Goal: Task Accomplishment & Management: Complete application form

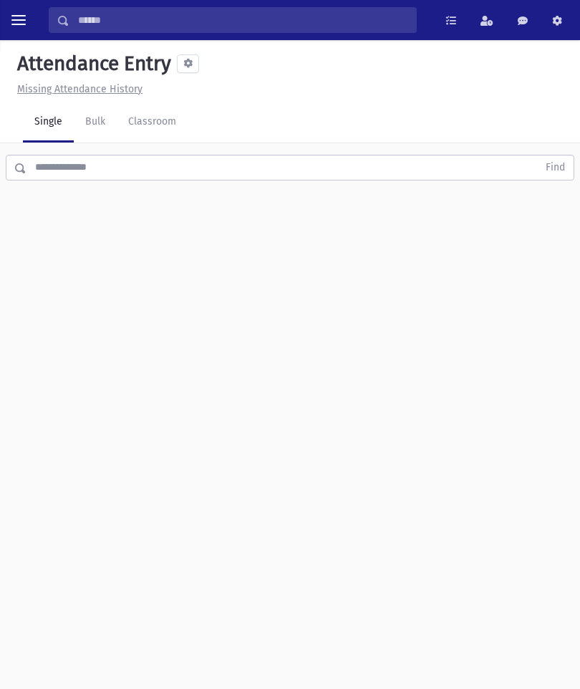
click at [172, 131] on link "Classroom" at bounding box center [152, 122] width 71 height 40
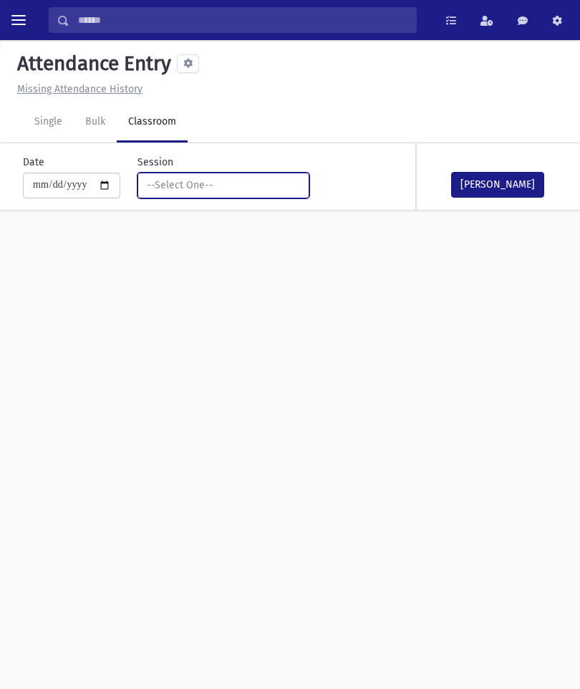
click at [245, 196] on button "--Select One--" at bounding box center [223, 185] width 172 height 26
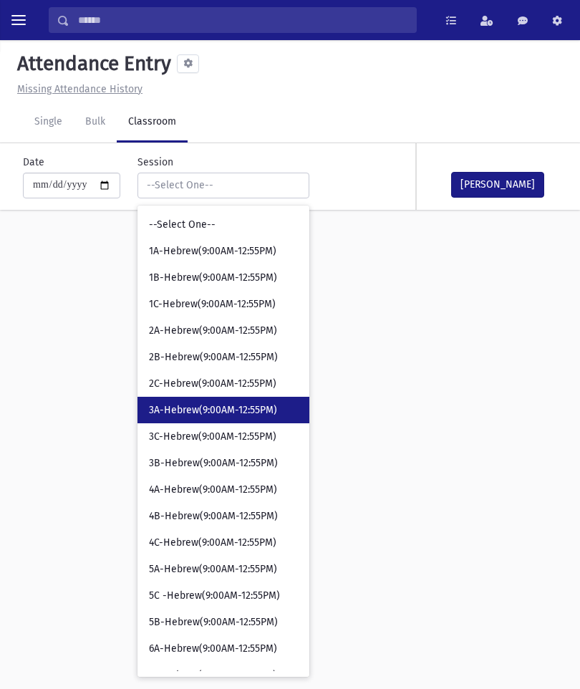
click at [225, 407] on span "3A-Hebrew(9:00AM-12:55PM)" at bounding box center [213, 410] width 128 height 14
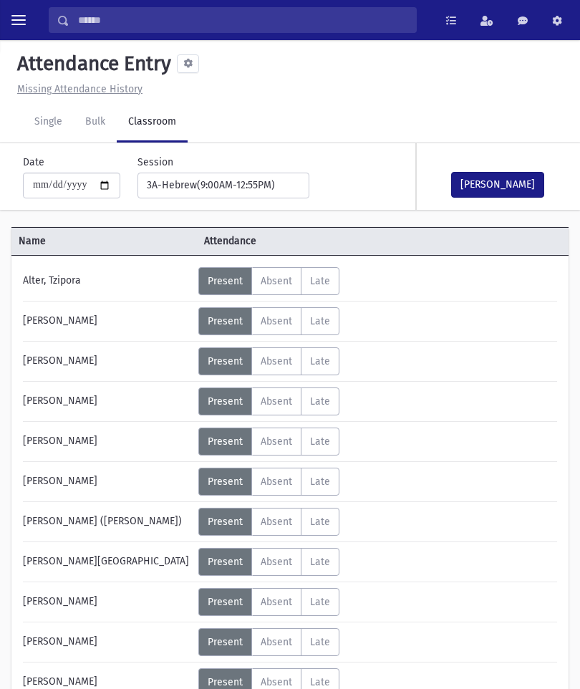
click at [515, 180] on button "[PERSON_NAME]" at bounding box center [497, 185] width 93 height 26
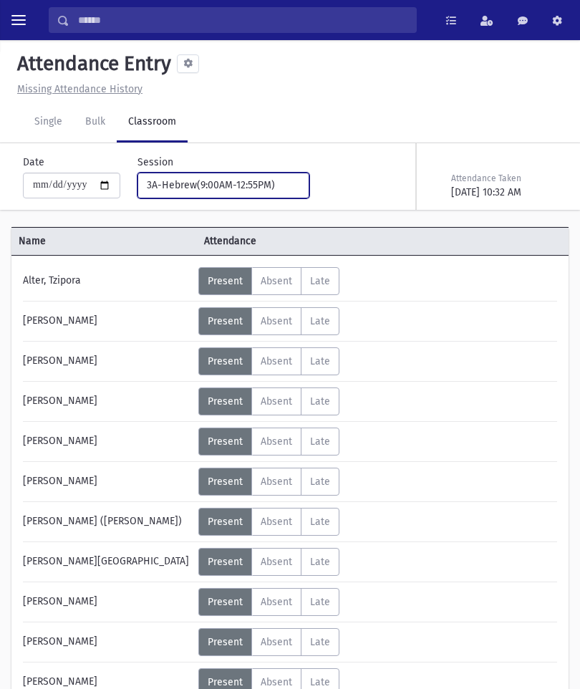
click at [247, 185] on div "3A-Hebrew(9:00AM-12:55PM)" at bounding box center [218, 185] width 142 height 15
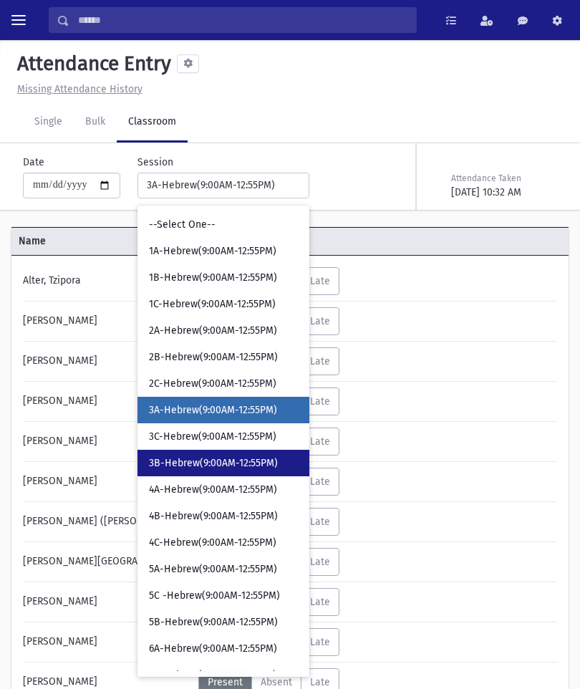
click at [223, 464] on span "3B-Hebrew(9:00AM-12:55PM)" at bounding box center [213, 463] width 129 height 14
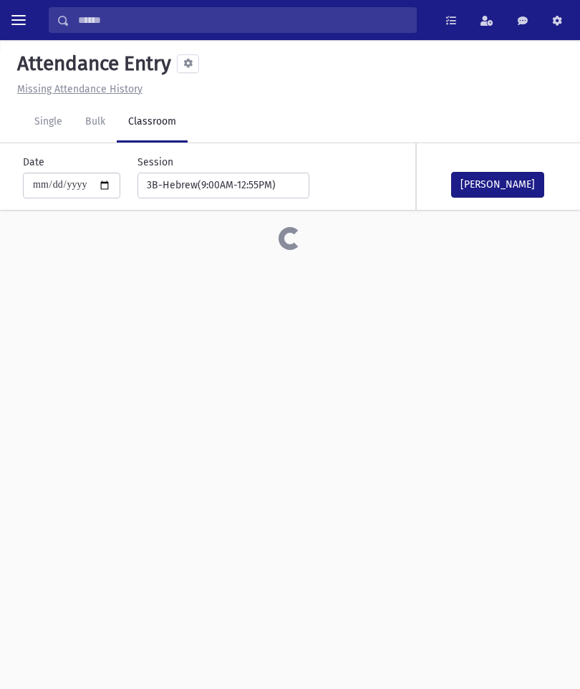
click at [515, 185] on button "[PERSON_NAME]" at bounding box center [497, 185] width 93 height 26
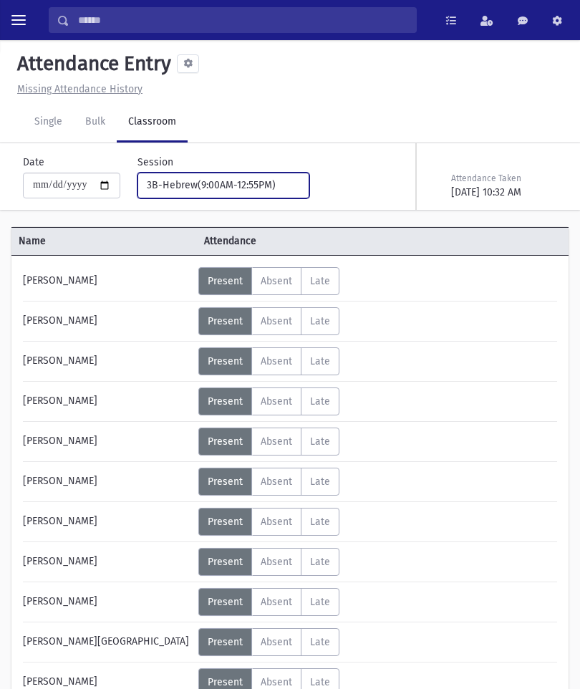
click at [224, 187] on div "3B-Hebrew(9:00AM-12:55PM)" at bounding box center [218, 185] width 142 height 15
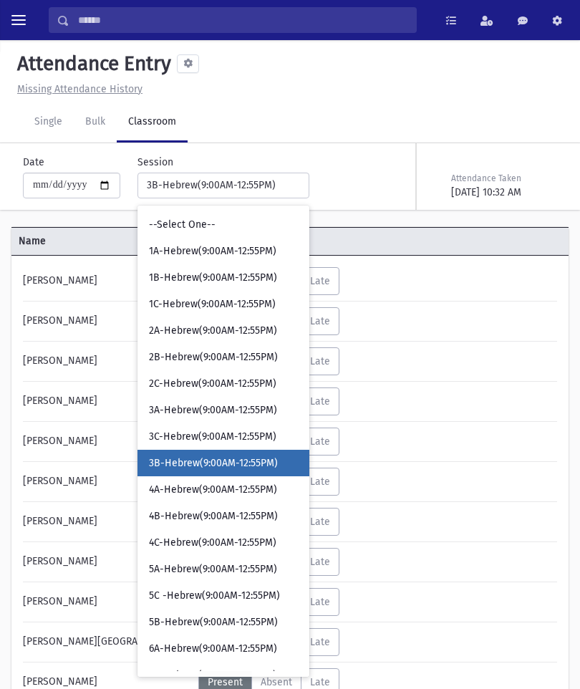
scroll to position [21, 0]
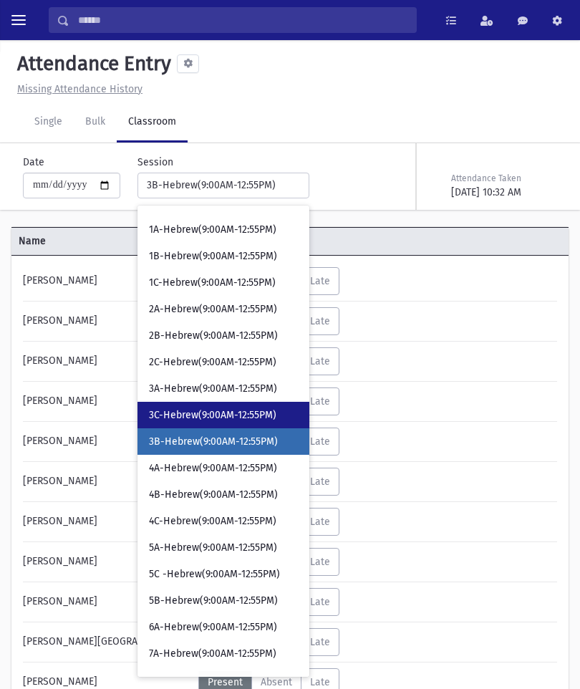
click at [213, 425] on link "3C-Hebrew(9:00AM-12:55PM)" at bounding box center [223, 415] width 172 height 26
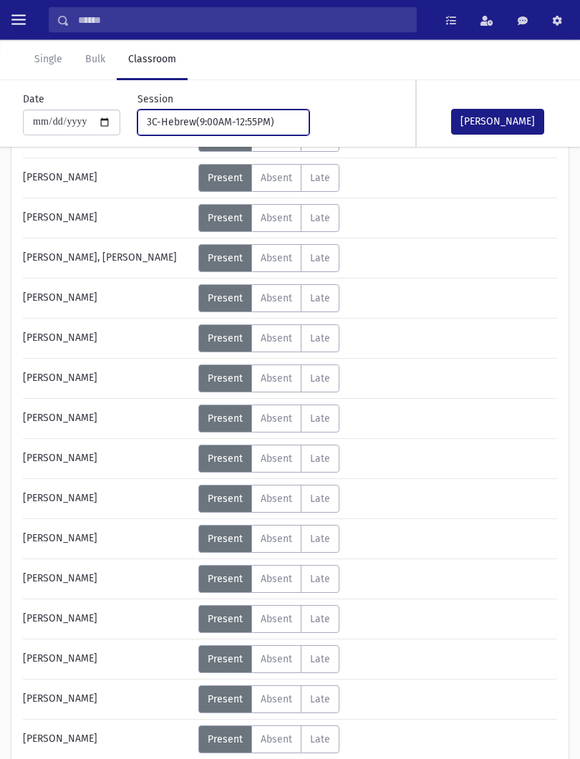
scroll to position [464, 0]
click at [305, 570] on label "Late L" at bounding box center [320, 579] width 39 height 28
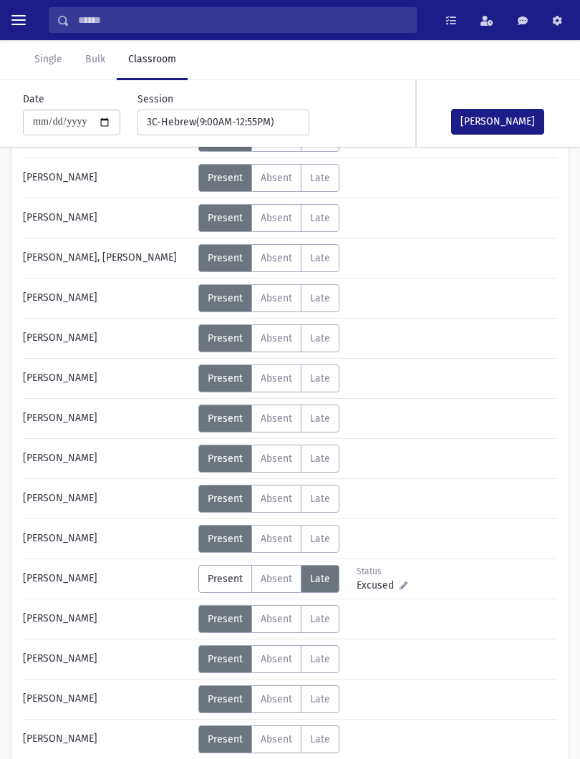
click at [273, 578] on span "Absent" at bounding box center [276, 579] width 31 height 12
click at [507, 128] on button "[PERSON_NAME]" at bounding box center [497, 122] width 93 height 26
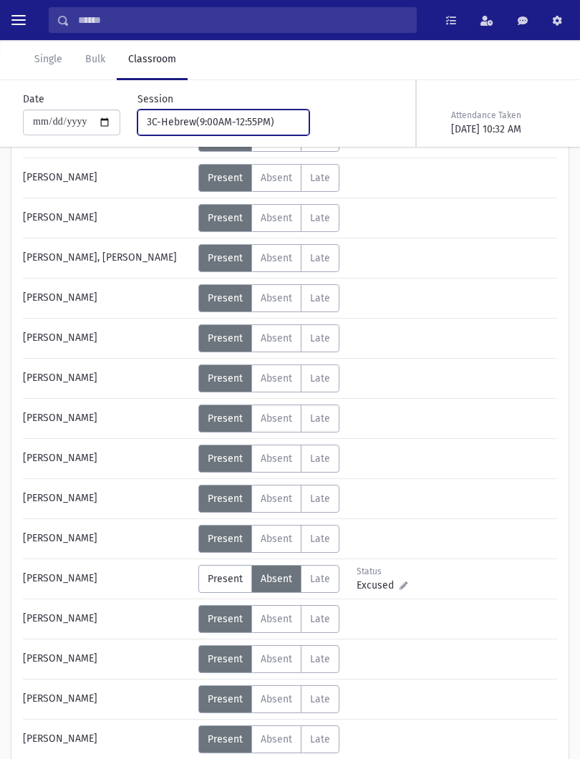
click at [252, 127] on div "3C-Hebrew(9:00AM-12:55PM)" at bounding box center [218, 122] width 142 height 15
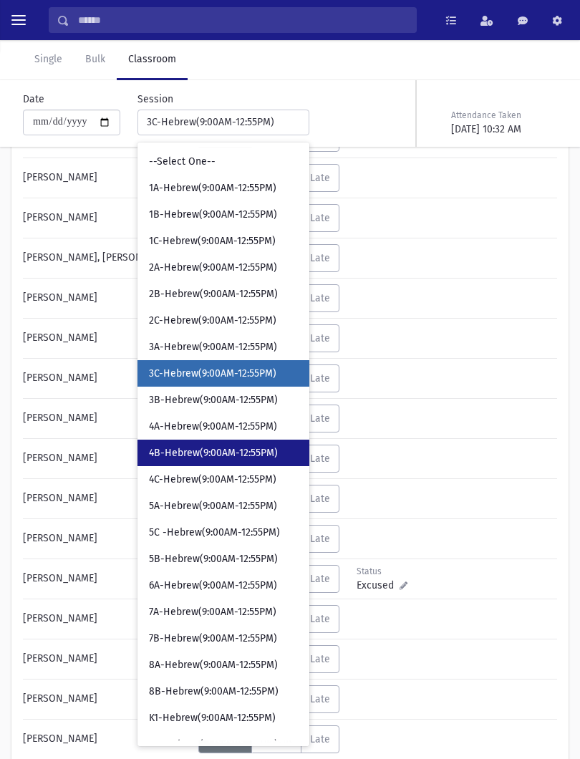
click at [230, 457] on span "4B-Hebrew(9:00AM-12:55PM)" at bounding box center [213, 453] width 129 height 14
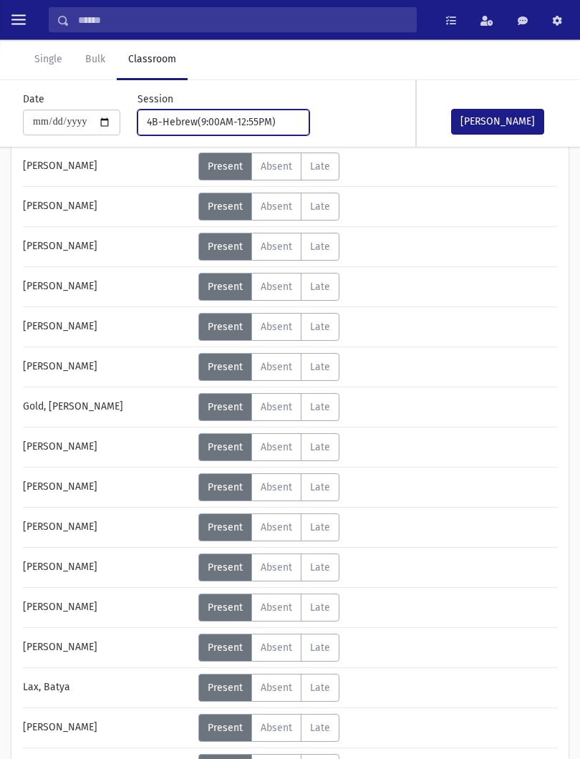
scroll to position [115, 0]
click at [287, 482] on span "Absent" at bounding box center [276, 487] width 31 height 12
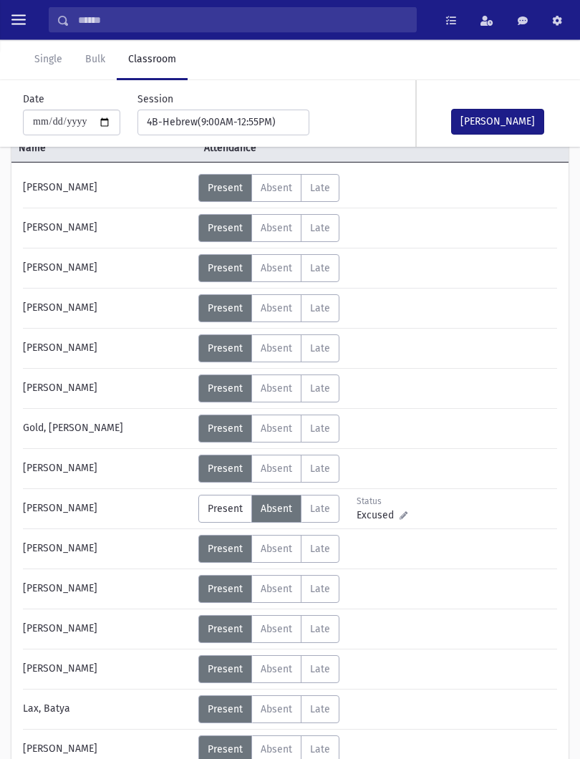
scroll to position [93, 0]
click at [288, 541] on label "Absent A" at bounding box center [276, 549] width 50 height 28
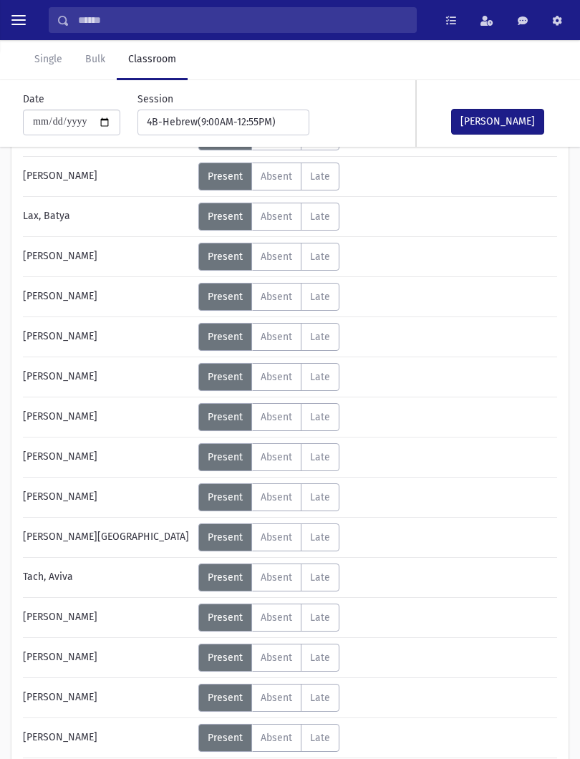
click at [283, 537] on span "Absent" at bounding box center [276, 537] width 31 height 12
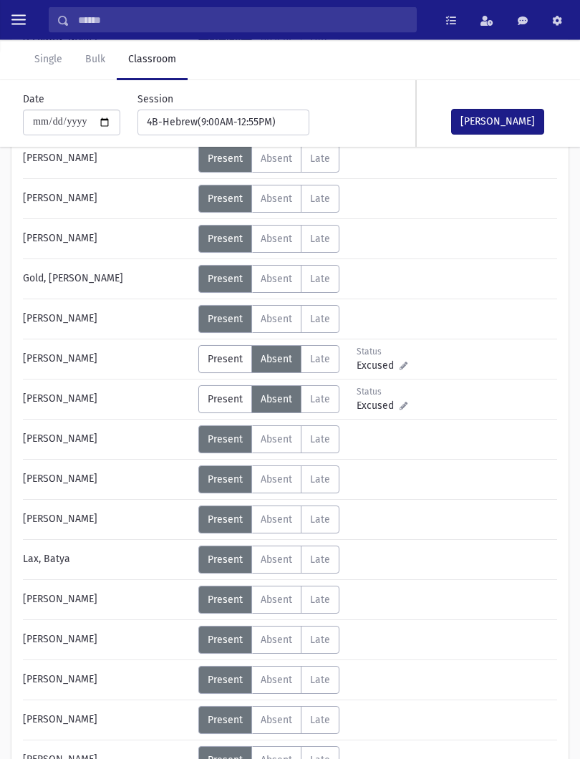
scroll to position [240, 0]
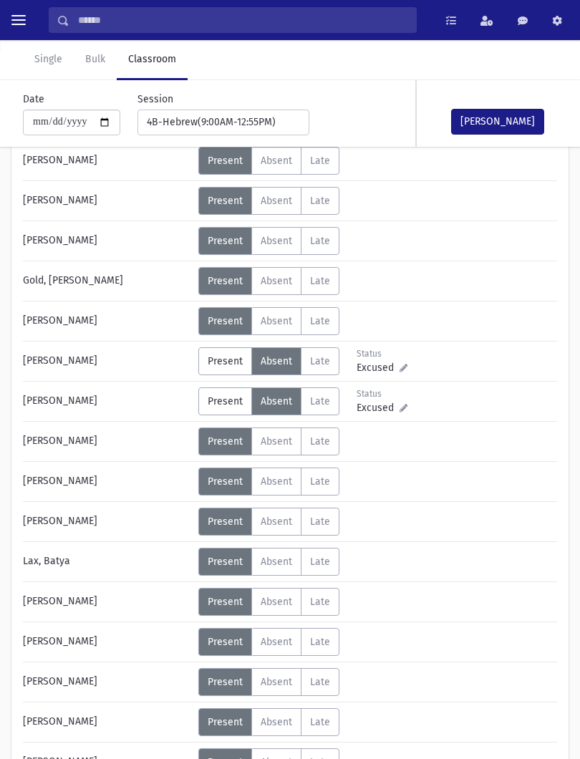
click at [511, 120] on button "[PERSON_NAME]" at bounding box center [497, 122] width 93 height 26
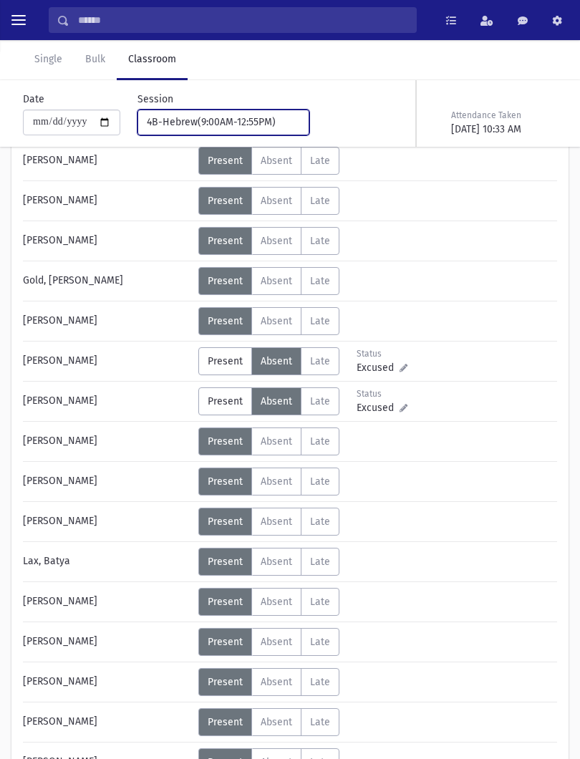
click at [251, 117] on div "4B-Hebrew(9:00AM-12:55PM)" at bounding box center [218, 122] width 142 height 15
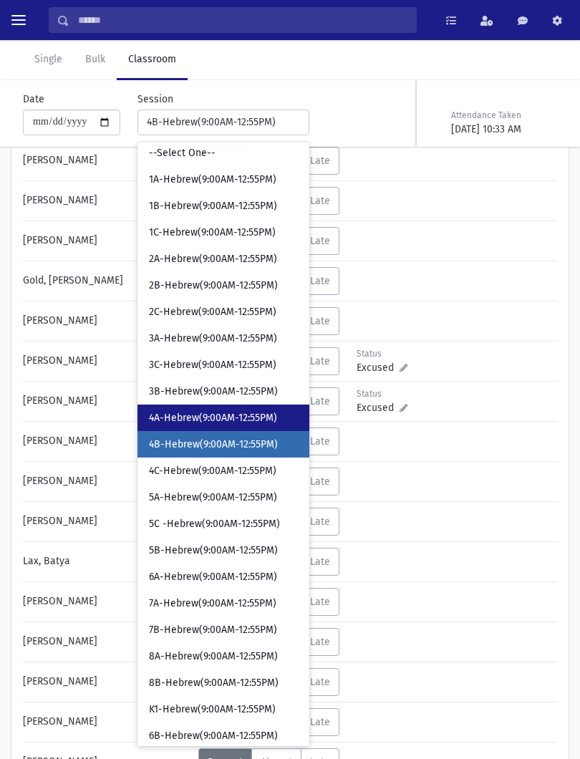
click at [226, 408] on link "4A-Hebrew(9:00AM-12:55PM)" at bounding box center [223, 417] width 172 height 26
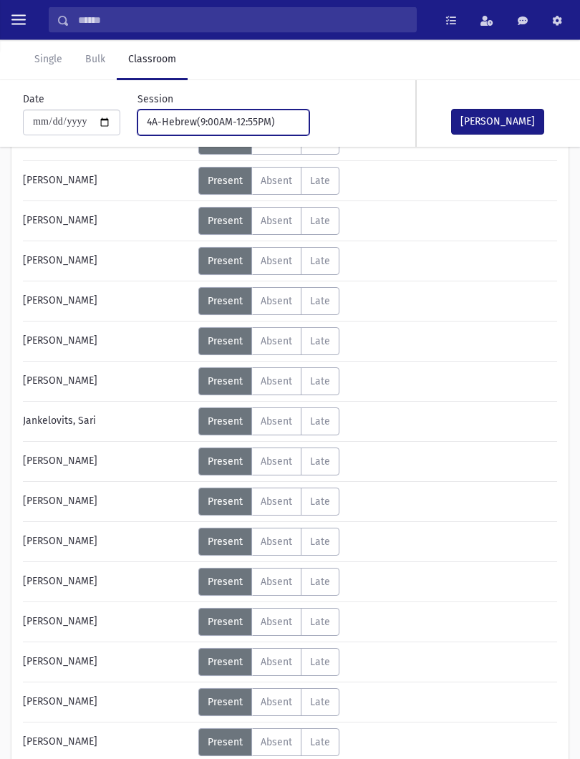
scroll to position [140, 0]
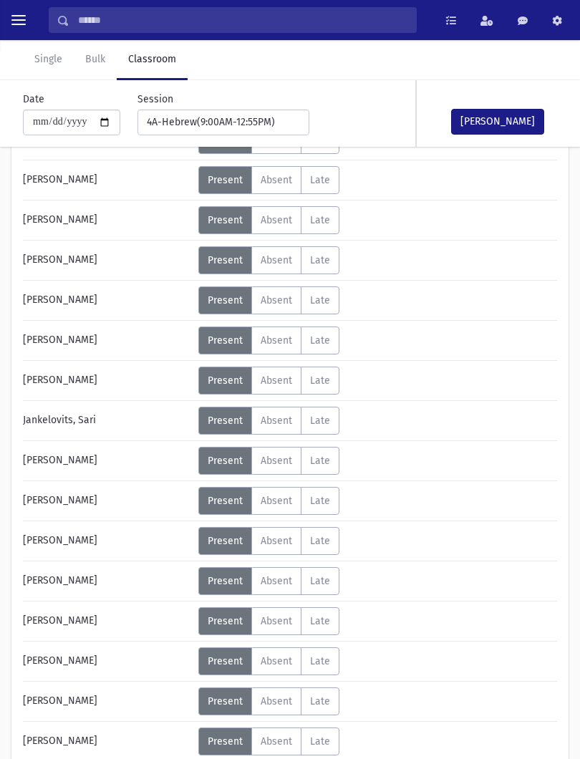
click at [287, 349] on label "Absent A" at bounding box center [276, 340] width 50 height 28
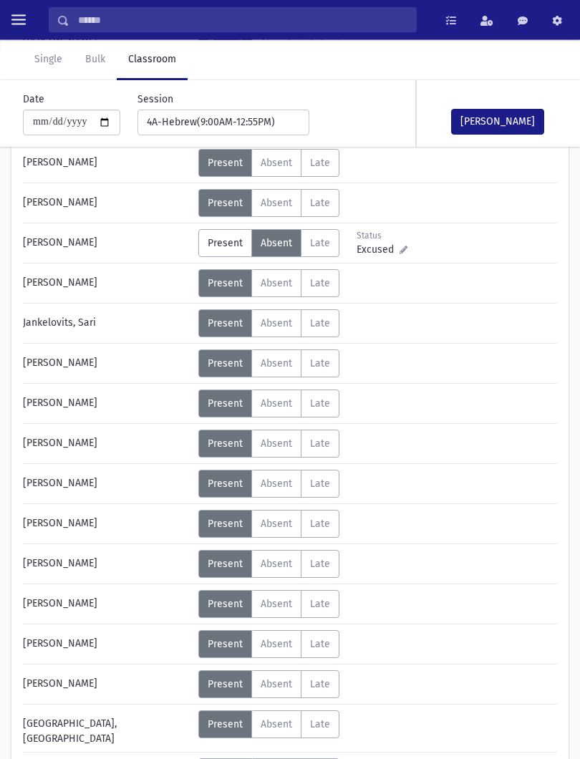
scroll to position [237, 0]
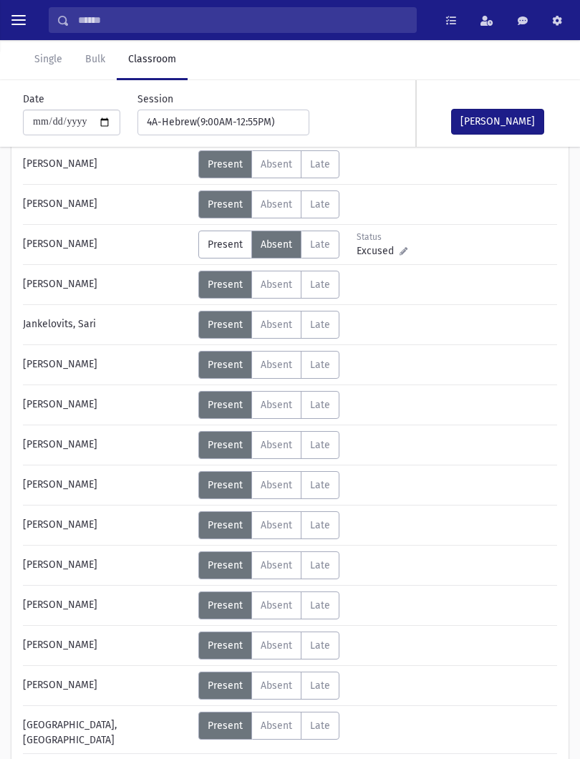
click at [283, 207] on span "Absent" at bounding box center [276, 204] width 31 height 12
click at [500, 110] on button "[PERSON_NAME]" at bounding box center [497, 122] width 93 height 26
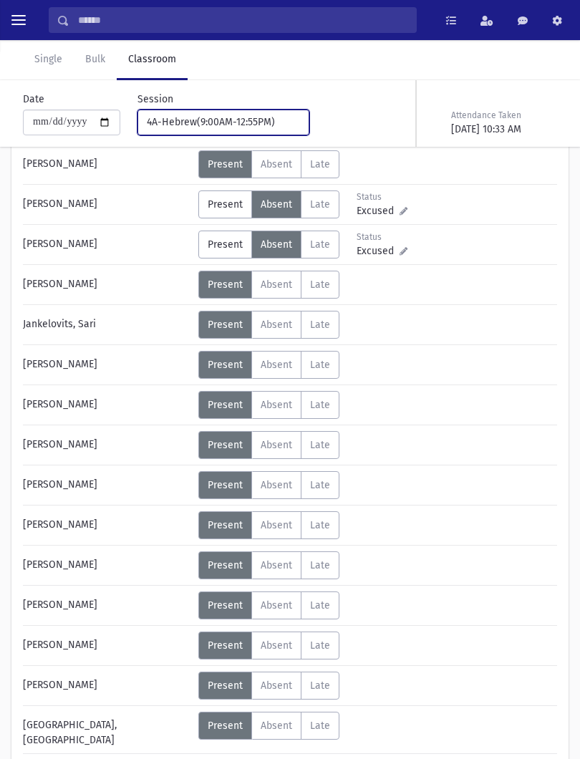
click at [240, 127] on div "4A-Hebrew(9:00AM-12:55PM)" at bounding box center [218, 122] width 142 height 15
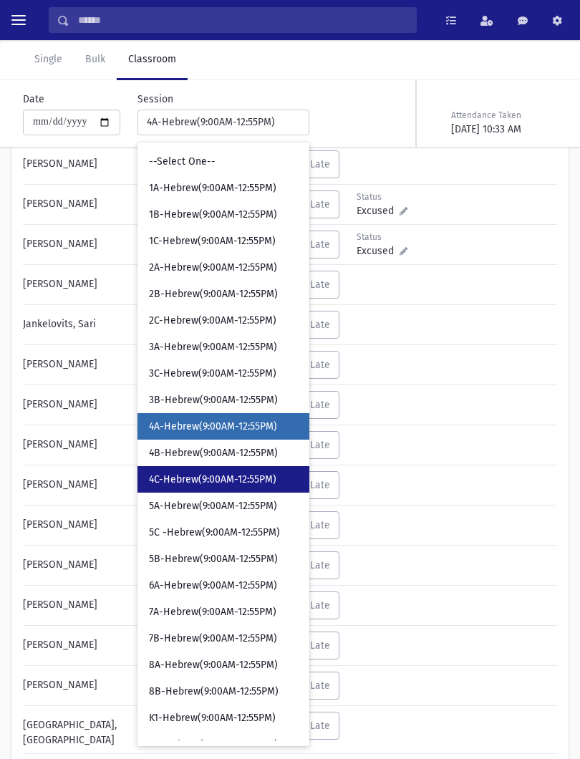
click at [225, 477] on span "4C-Hebrew(9:00AM-12:55PM)" at bounding box center [212, 479] width 127 height 14
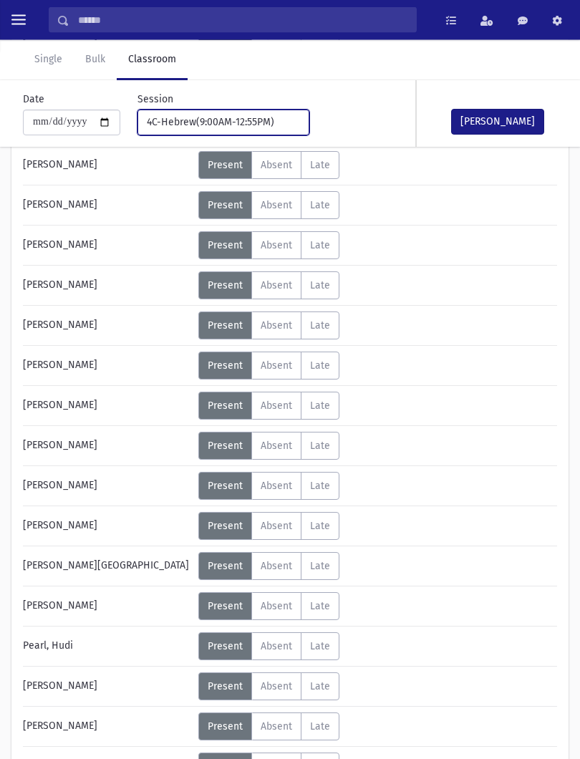
scroll to position [316, 0]
click at [272, 688] on span "Absent" at bounding box center [276, 686] width 31 height 12
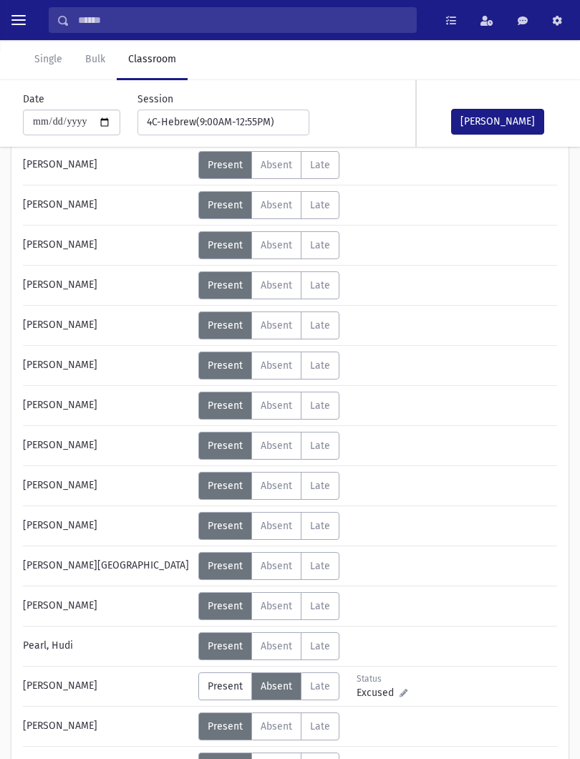
click at [508, 119] on button "[PERSON_NAME]" at bounding box center [497, 122] width 93 height 26
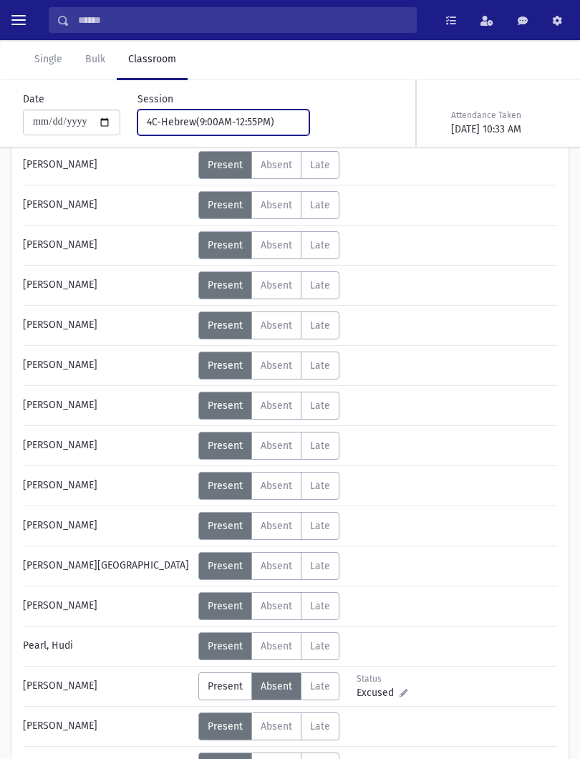
click at [261, 132] on button "4C-Hebrew(9:00AM-12:55PM)" at bounding box center [223, 123] width 172 height 26
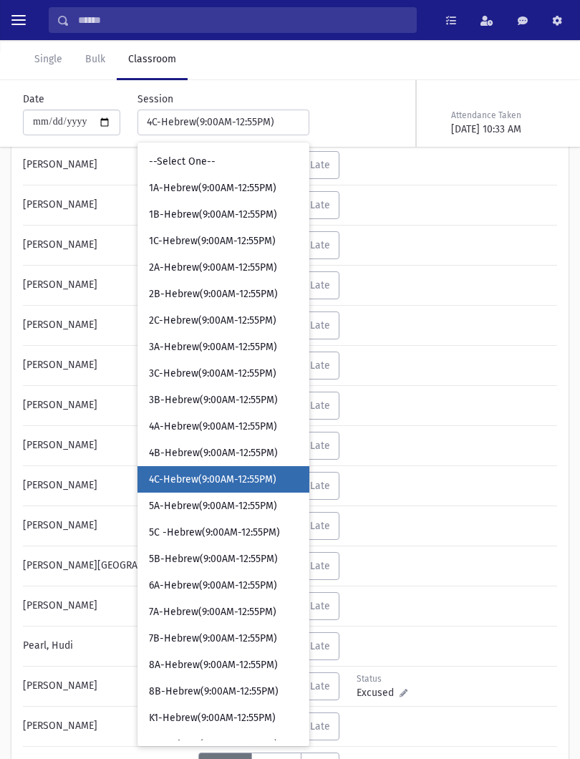
scroll to position [35, 0]
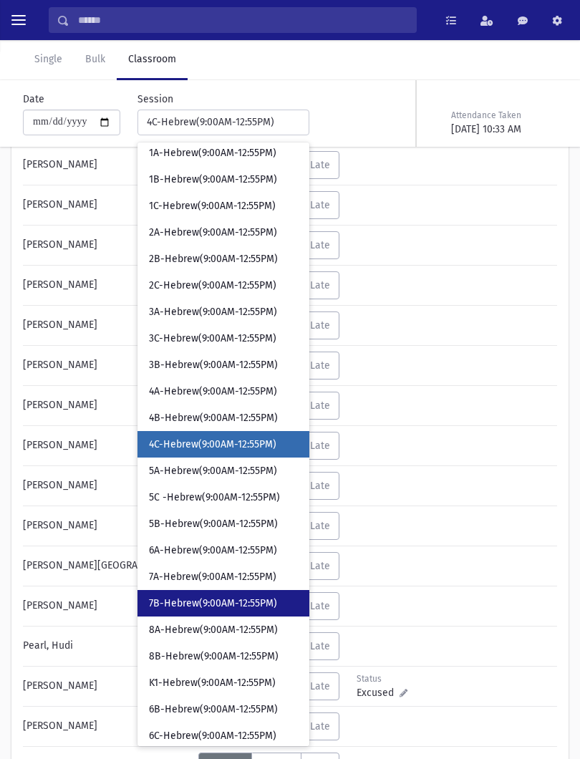
click at [224, 595] on link "7B-Hebrew(9:00AM-12:55PM)" at bounding box center [223, 603] width 172 height 26
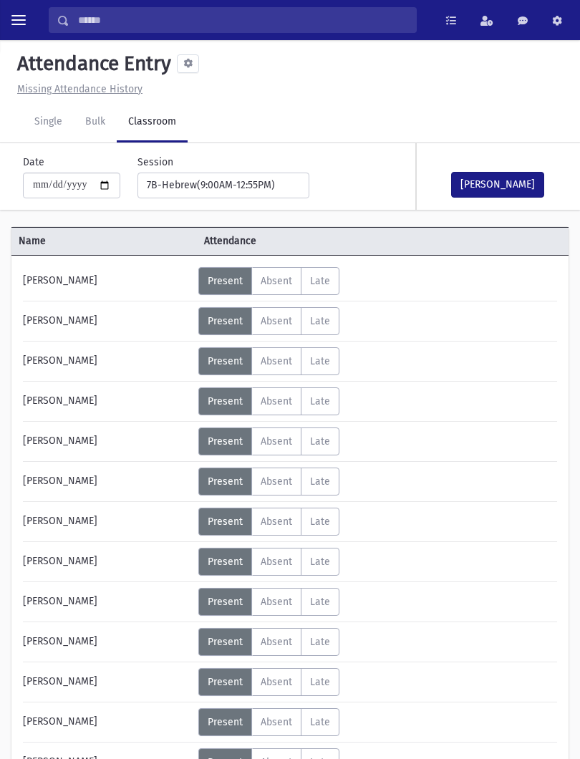
click at [508, 173] on button "[PERSON_NAME]" at bounding box center [497, 185] width 93 height 26
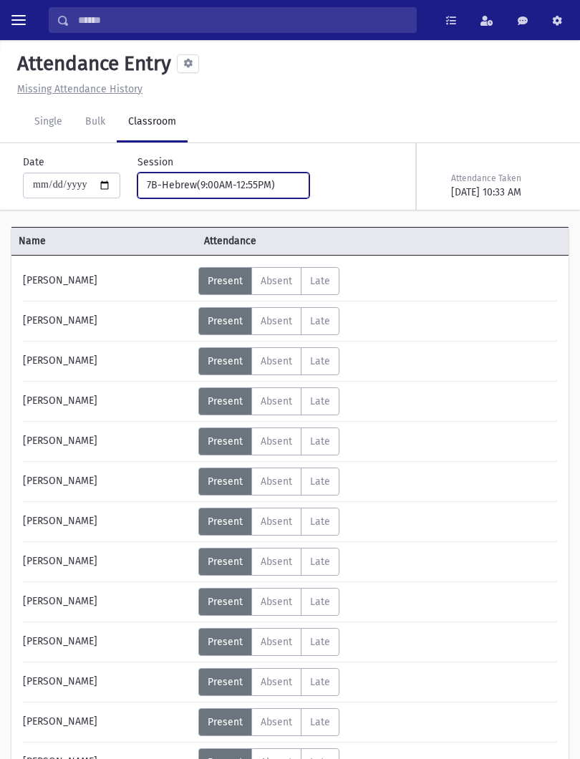
click at [271, 186] on button "7B-Hebrew(9:00AM-12:55PM)" at bounding box center [223, 185] width 172 height 26
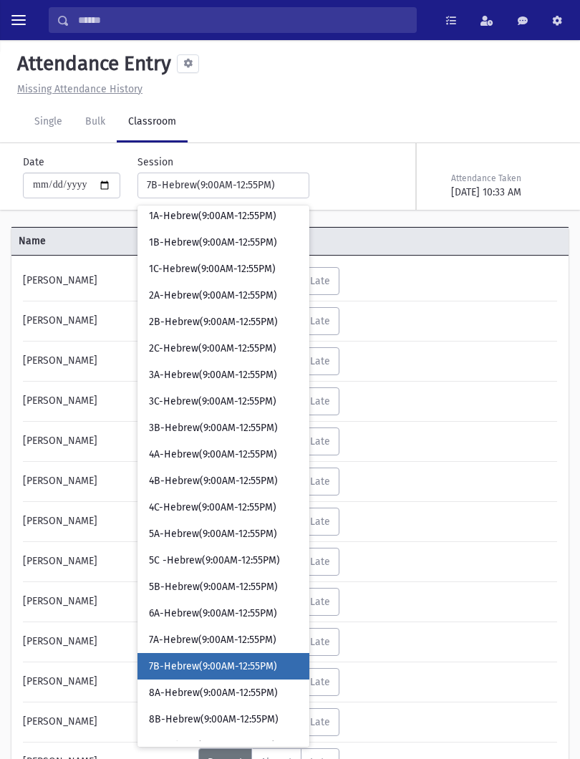
scroll to position [225, 0]
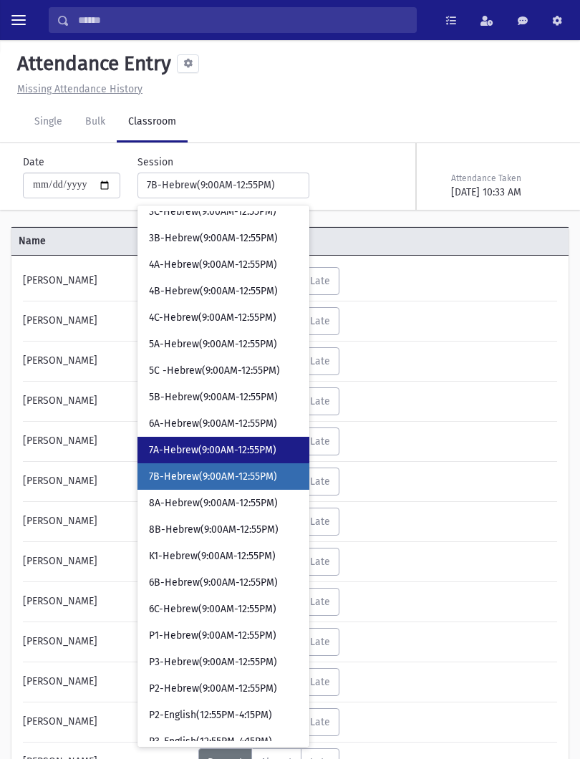
click at [207, 443] on span "7A-Hebrew(9:00AM-12:55PM)" at bounding box center [212, 450] width 127 height 14
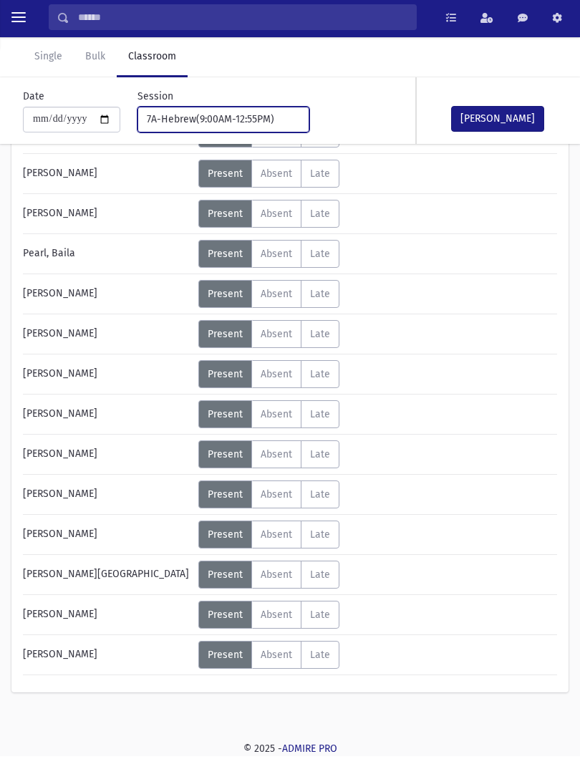
scroll to position [691, 0]
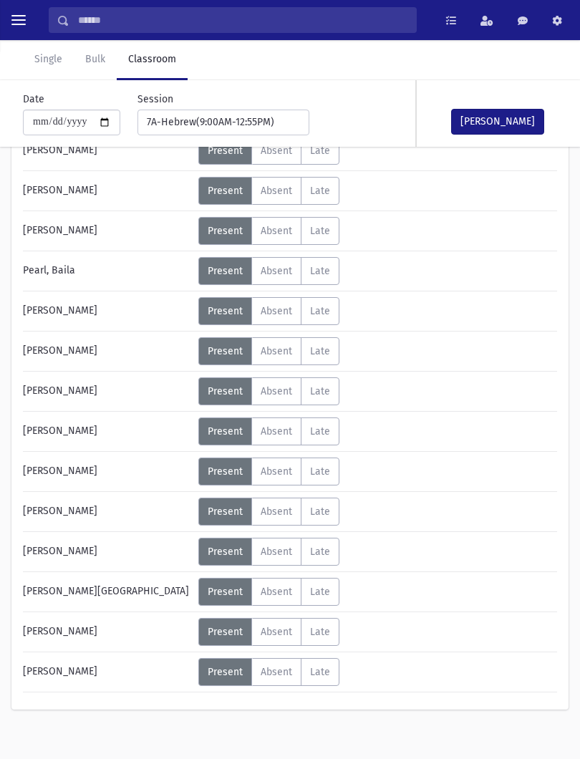
click at [295, 359] on label "Absent A" at bounding box center [276, 351] width 50 height 28
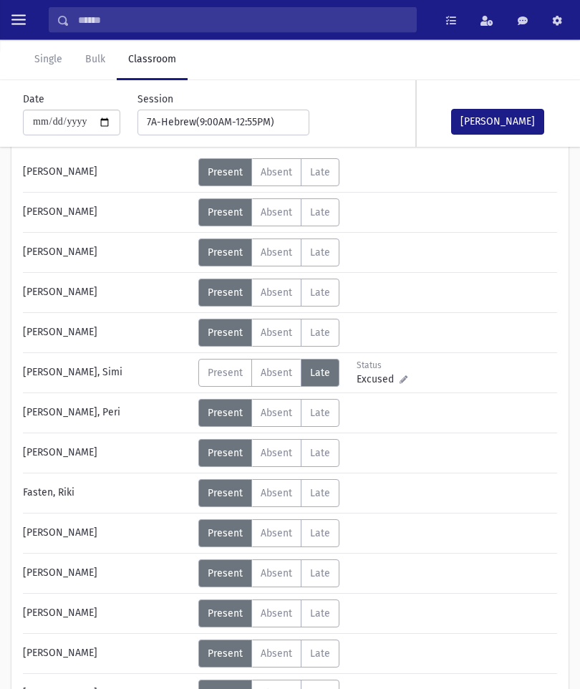
scroll to position [0, 0]
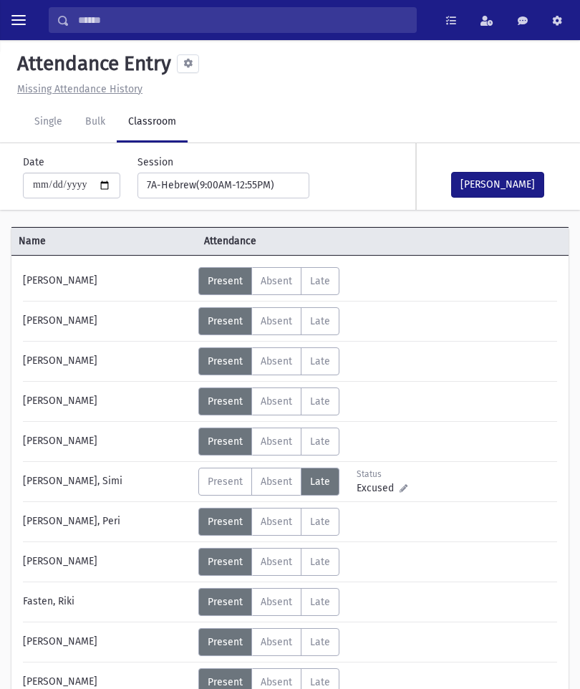
click at [283, 442] on span "Absent" at bounding box center [276, 441] width 31 height 12
click at [517, 187] on button "[PERSON_NAME]" at bounding box center [497, 185] width 93 height 26
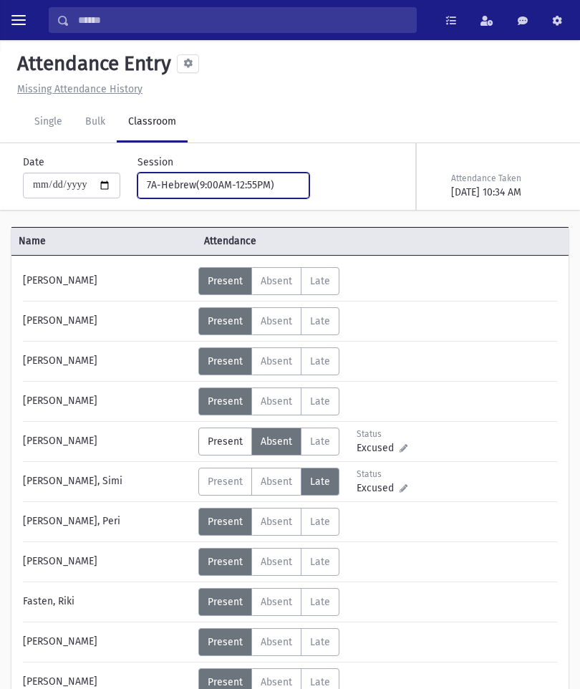
click at [272, 195] on button "7A-Hebrew(9:00AM-12:55PM)" at bounding box center [223, 185] width 172 height 26
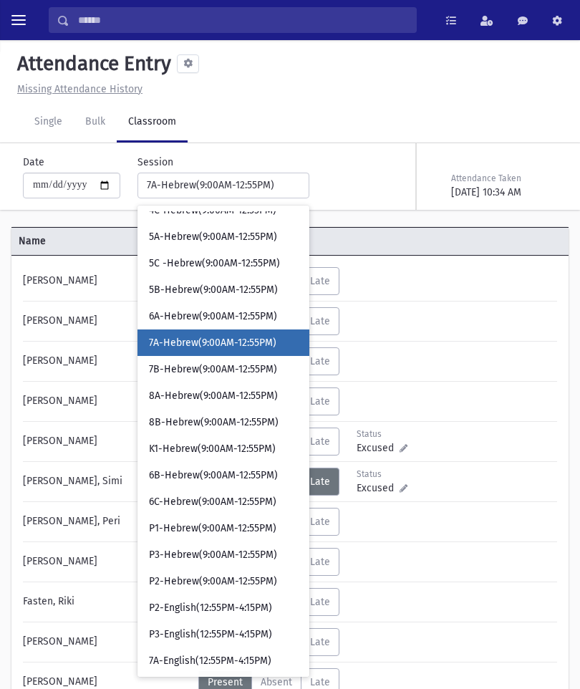
scroll to position [335, 0]
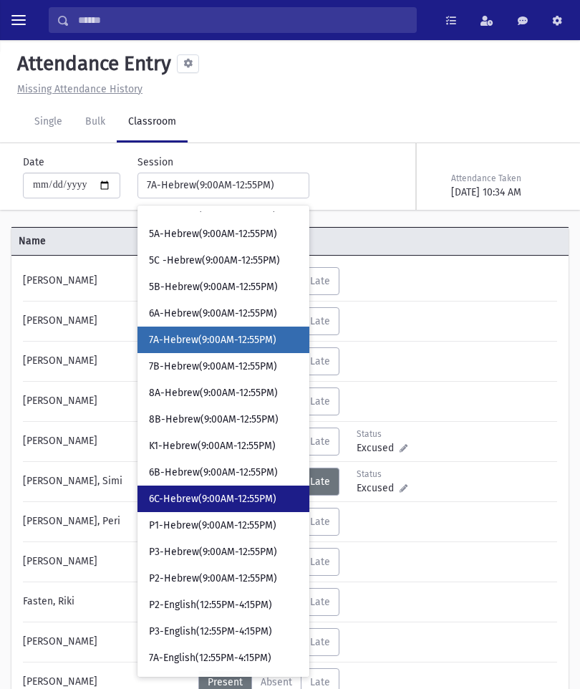
click at [233, 501] on span "6C-Hebrew(9:00AM-12:55PM)" at bounding box center [212, 499] width 127 height 14
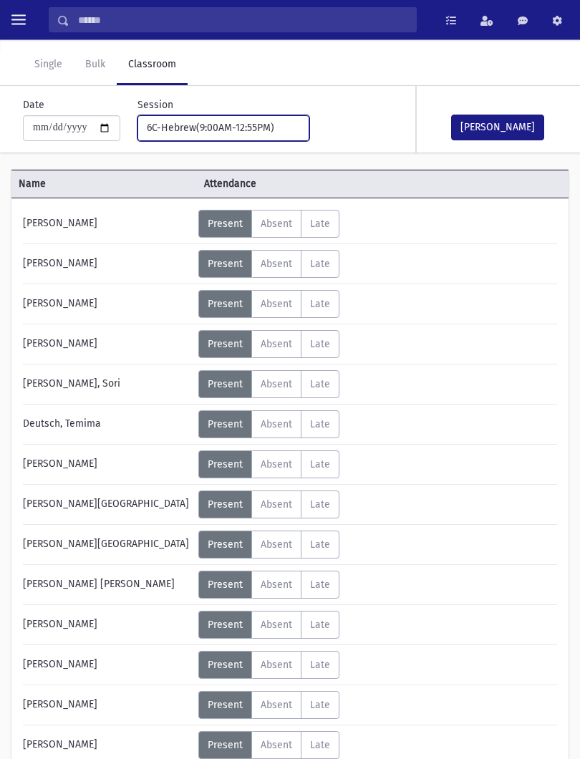
scroll to position [64, 0]
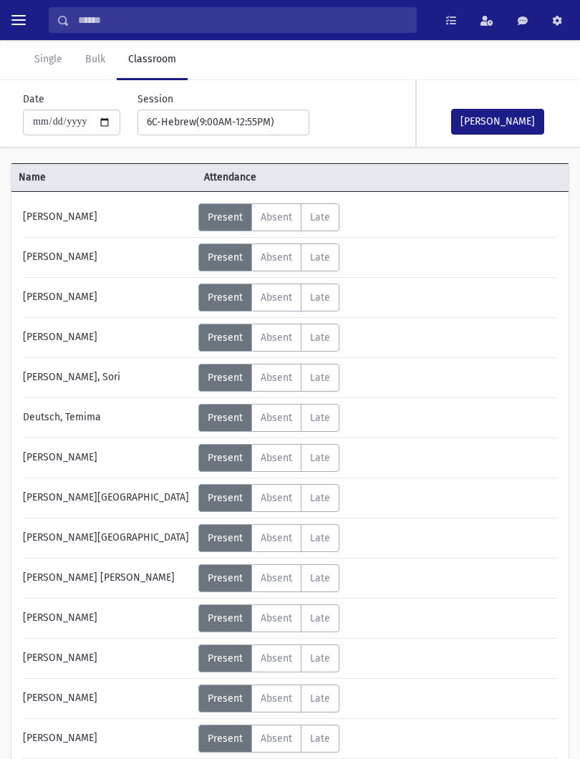
click at [496, 132] on button "[PERSON_NAME]" at bounding box center [497, 122] width 93 height 26
click at [248, 105] on div "**********" at bounding box center [214, 114] width 189 height 44
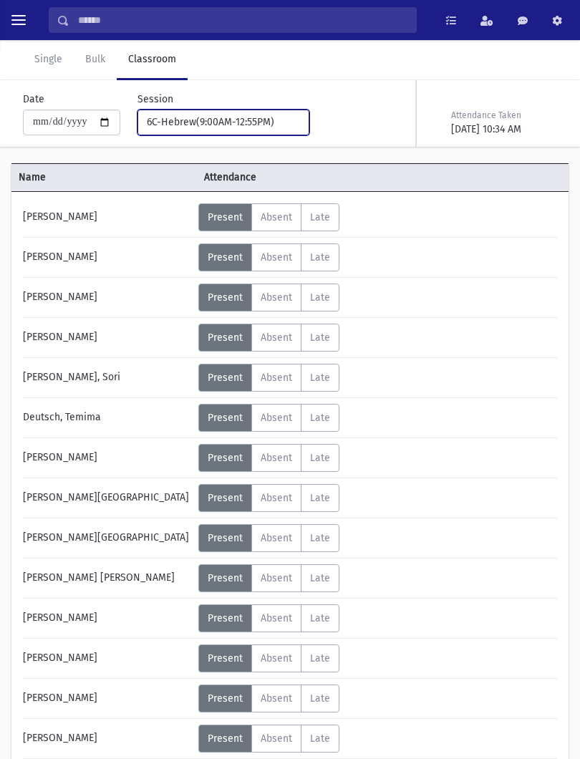
click at [238, 116] on div "6C-Hebrew(9:00AM-12:55PM)" at bounding box center [218, 122] width 142 height 15
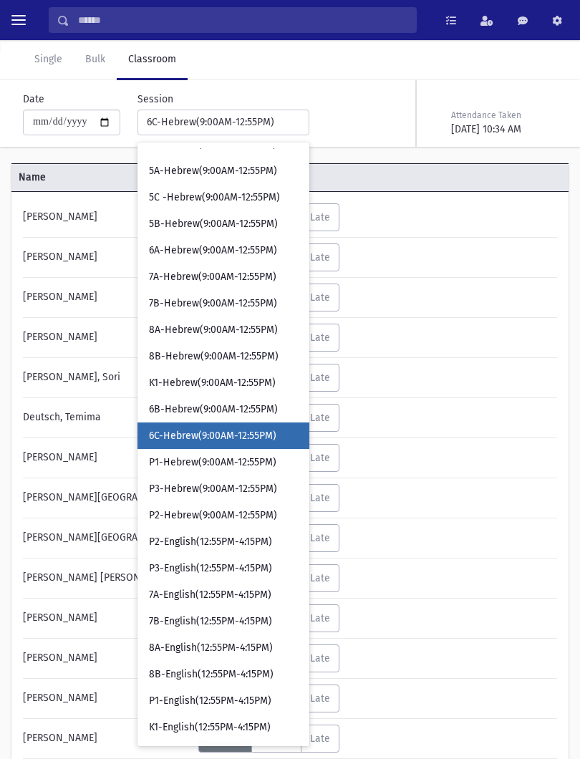
scroll to position [326, 0]
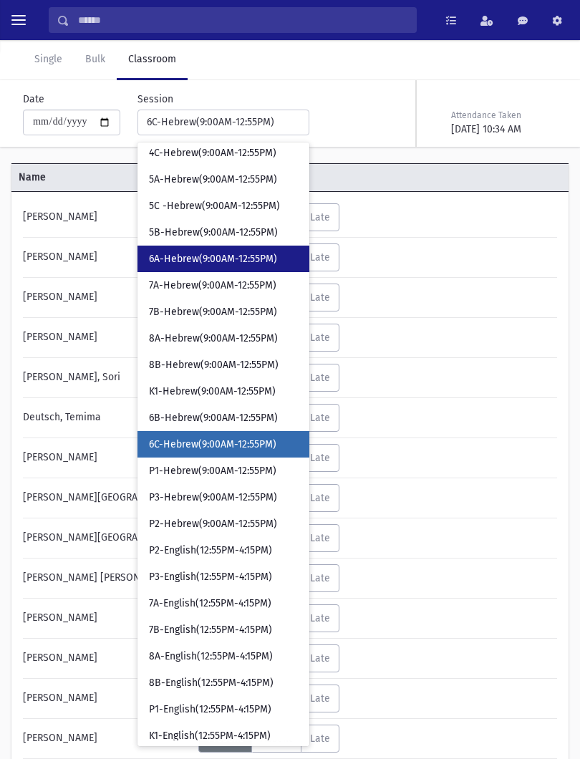
click at [213, 266] on link "6A-Hebrew(9:00AM-12:55PM)" at bounding box center [223, 258] width 172 height 26
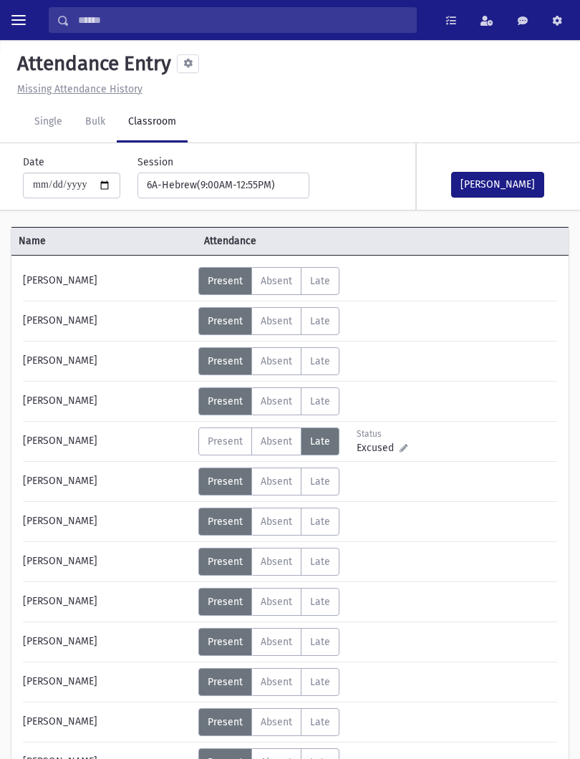
click at [513, 183] on button "[PERSON_NAME]" at bounding box center [497, 185] width 93 height 26
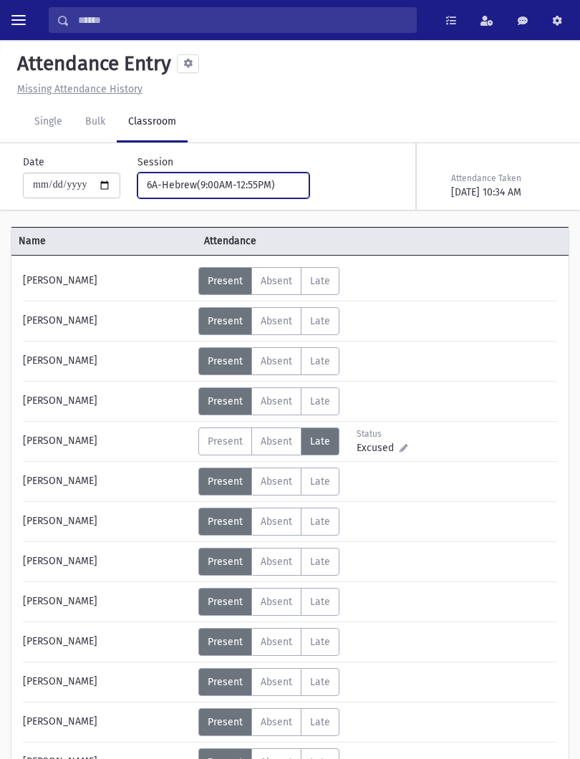
click at [257, 197] on button "6A-Hebrew(9:00AM-12:55PM)" at bounding box center [223, 185] width 172 height 26
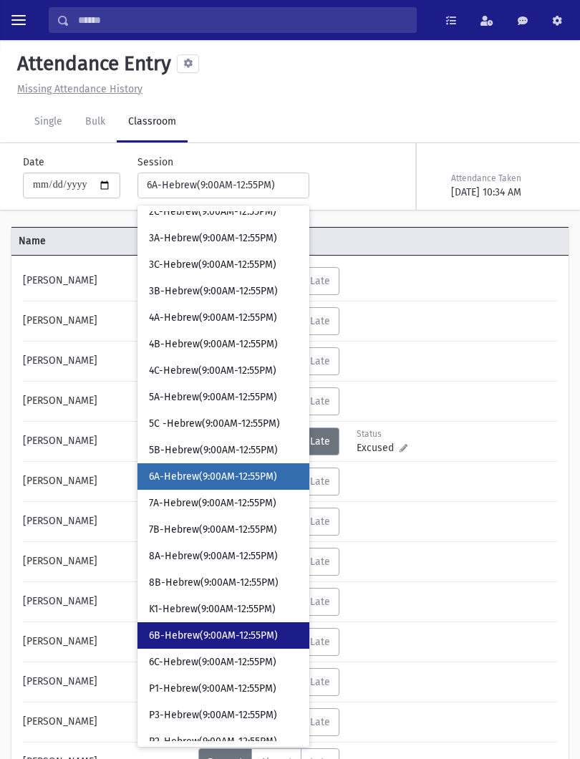
click at [220, 627] on link "6B-Hebrew(9:00AM-12:55PM)" at bounding box center [223, 635] width 172 height 26
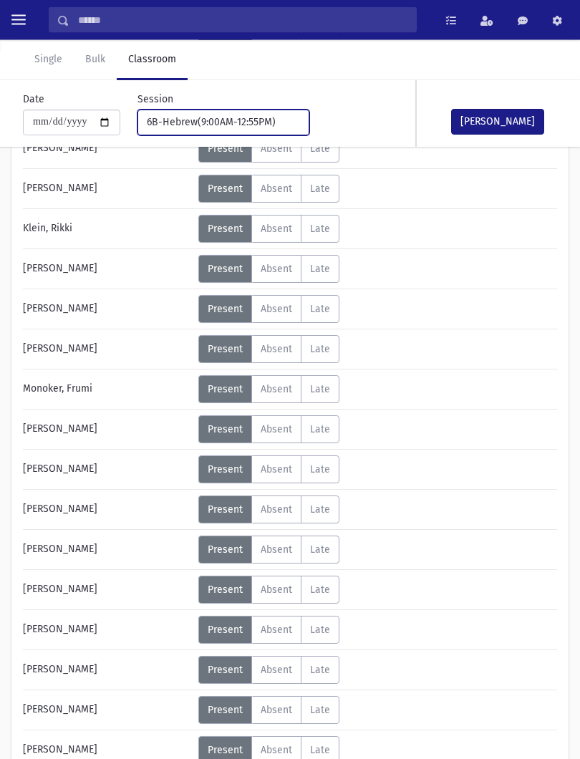
scroll to position [373, 0]
click at [276, 628] on span "Absent" at bounding box center [276, 629] width 31 height 12
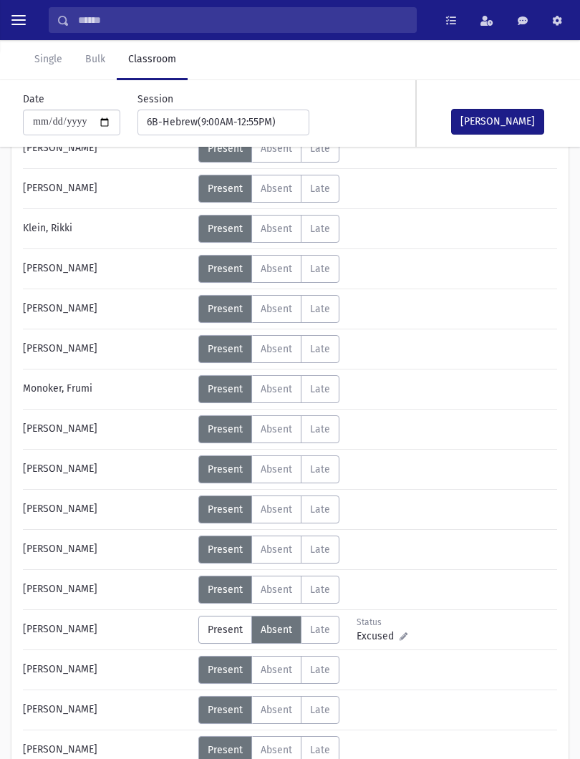
click at [512, 106] on div "[PERSON_NAME]" at bounding box center [488, 113] width 143 height 67
click at [510, 120] on button "[PERSON_NAME]" at bounding box center [497, 122] width 93 height 26
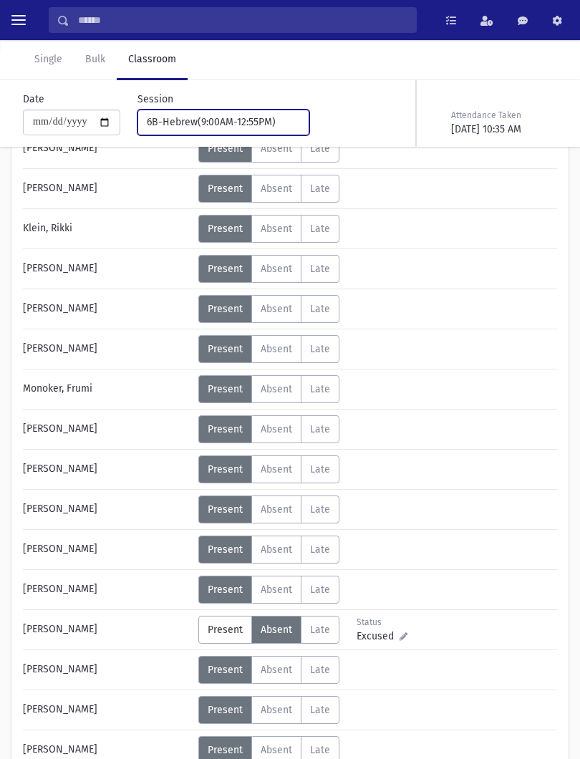
click at [274, 115] on button "6B-Hebrew(9:00AM-12:55PM)" at bounding box center [223, 123] width 172 height 26
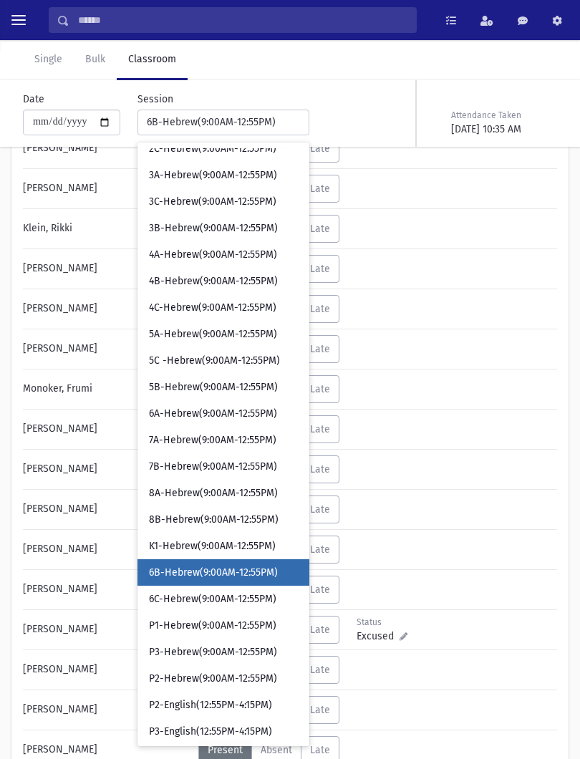
scroll to position [300, 0]
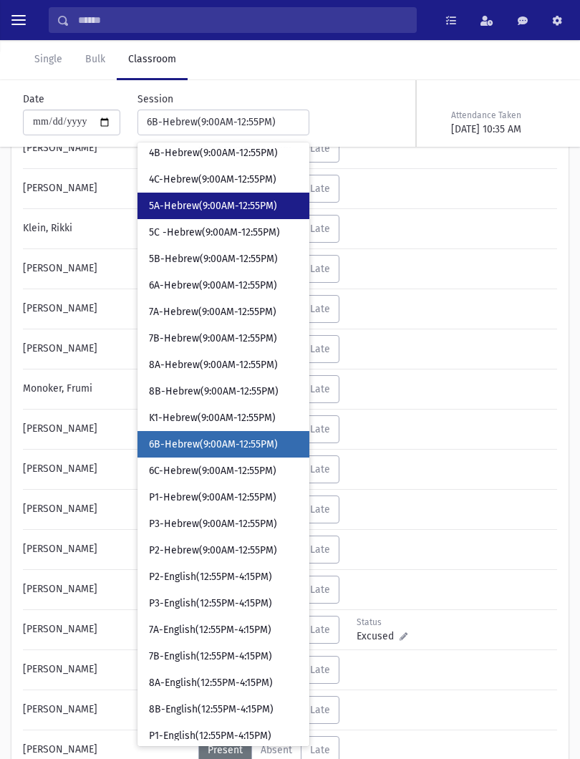
click at [220, 200] on span "5A-Hebrew(9:00AM-12:55PM)" at bounding box center [213, 206] width 128 height 14
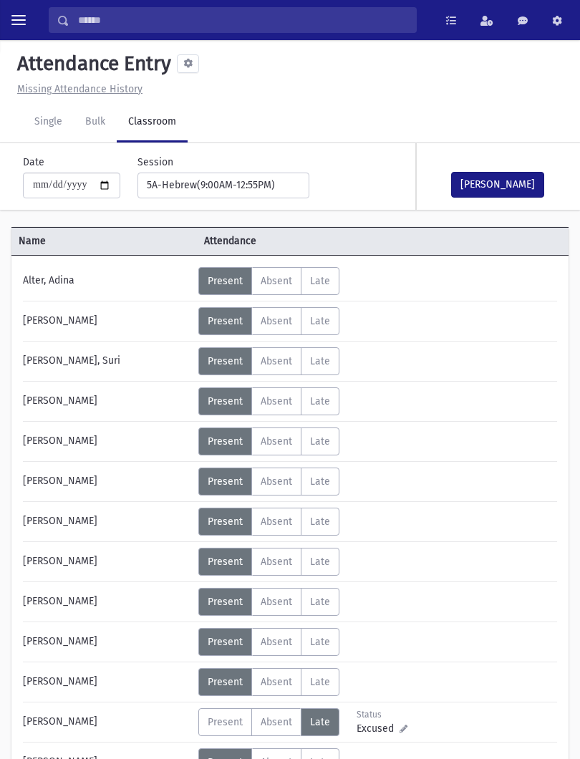
click at [291, 555] on label "Absent A" at bounding box center [276, 562] width 50 height 28
click at [513, 150] on div "[PERSON_NAME]" at bounding box center [488, 176] width 143 height 67
click at [524, 175] on button "[PERSON_NAME]" at bounding box center [497, 185] width 93 height 26
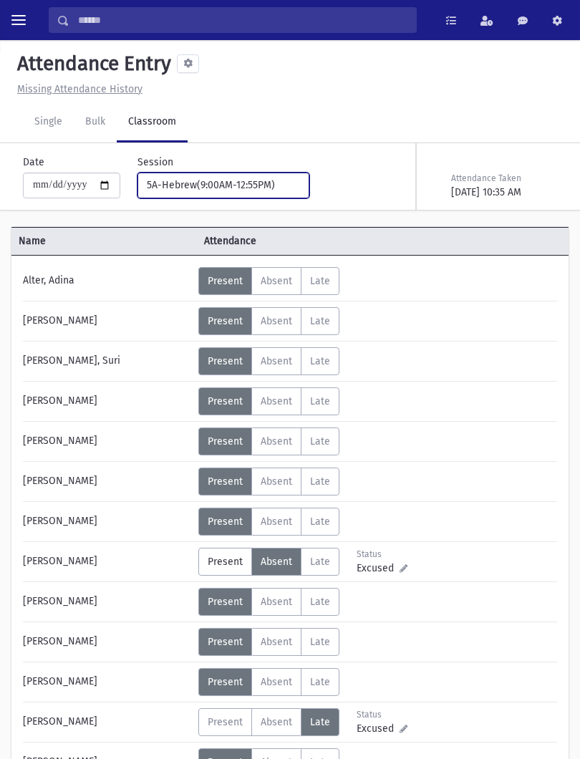
click at [241, 188] on div "5A-Hebrew(9:00AM-12:55PM)" at bounding box center [218, 185] width 142 height 15
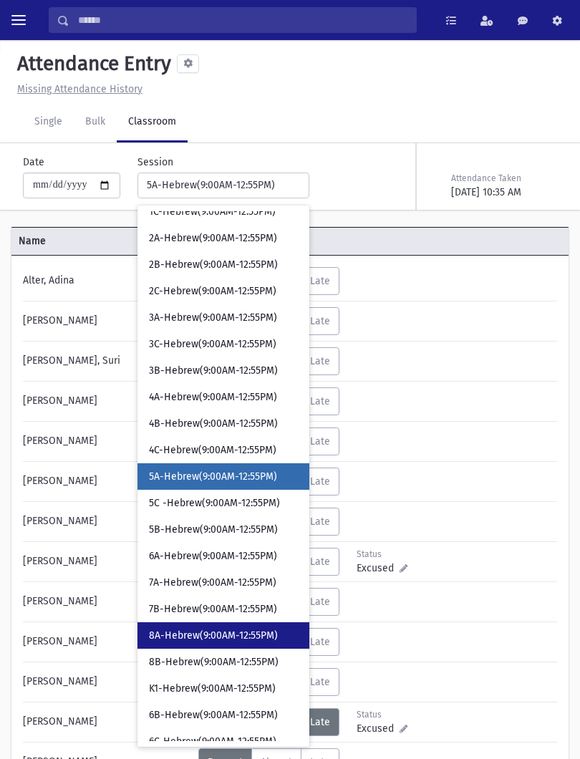
click at [221, 633] on span "8A-Hebrew(9:00AM-12:55PM)" at bounding box center [213, 635] width 129 height 14
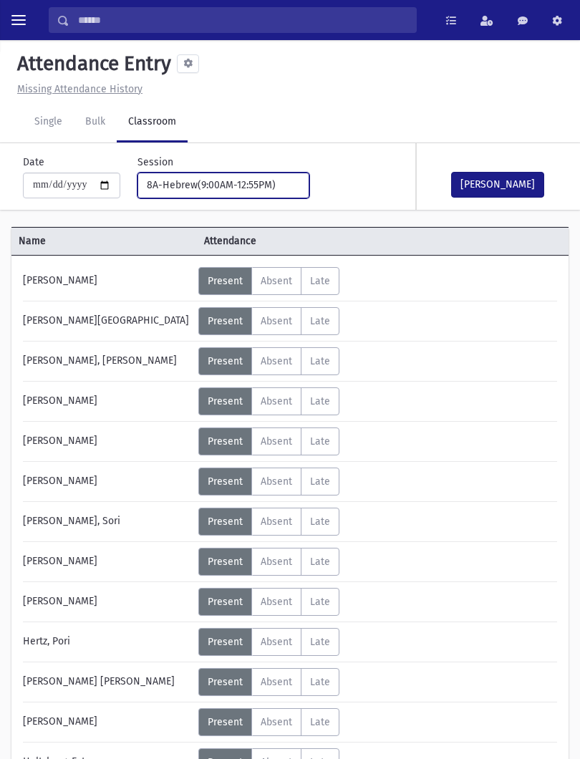
click at [233, 173] on button "8A-Hebrew(9:00AM-12:55PM)" at bounding box center [223, 185] width 172 height 26
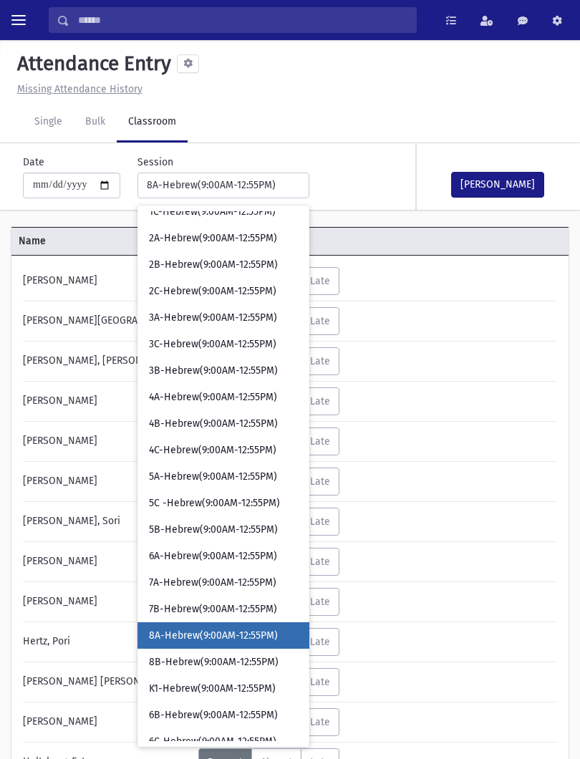
scroll to position [251, 0]
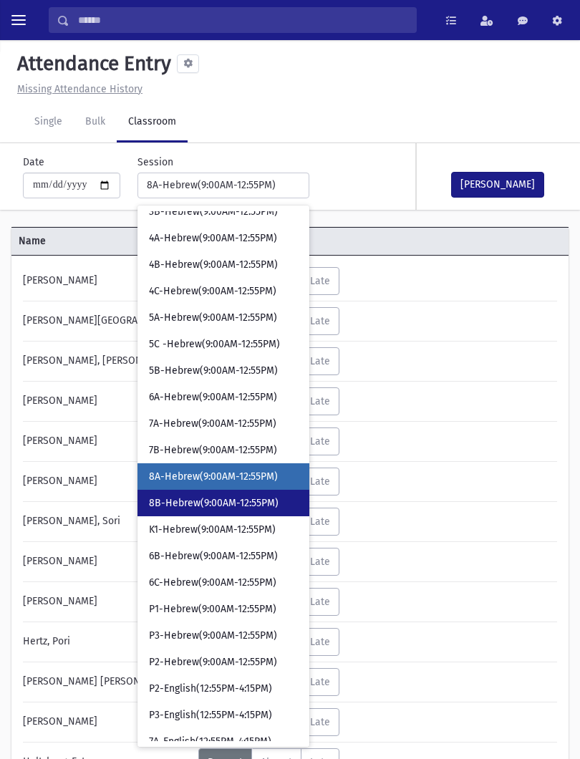
click at [211, 502] on span "8B-Hebrew(9:00AM-12:55PM)" at bounding box center [214, 503] width 130 height 14
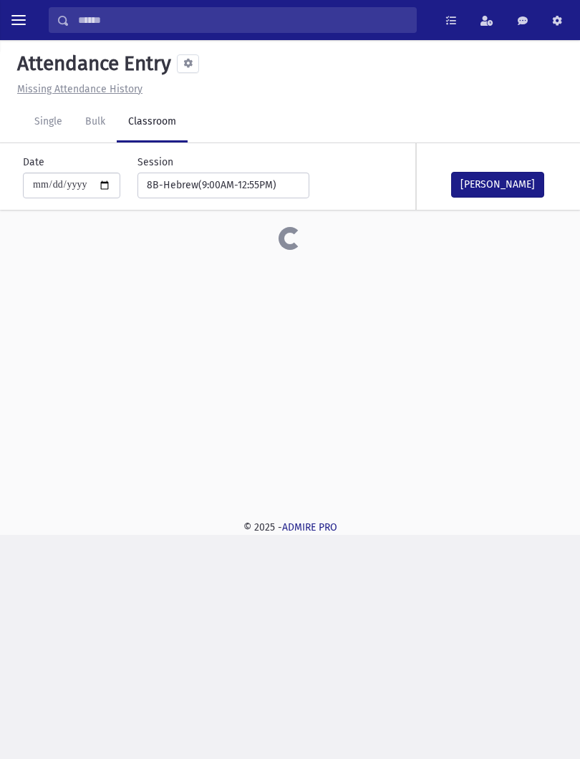
click at [498, 190] on button "[PERSON_NAME]" at bounding box center [497, 185] width 93 height 26
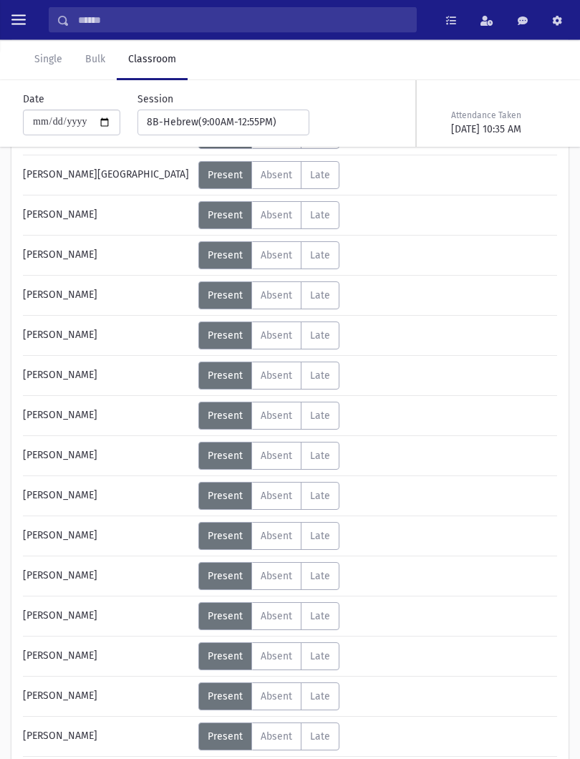
scroll to position [626, 0]
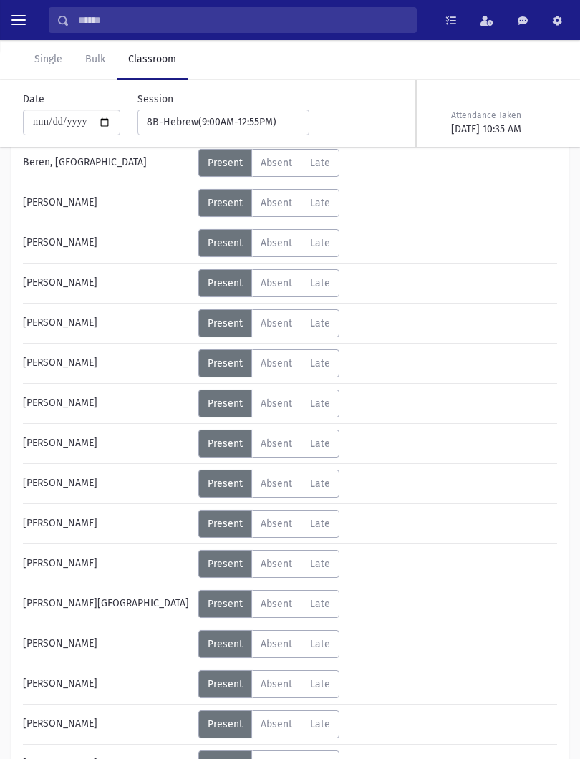
click at [278, 286] on span "Absent" at bounding box center [276, 283] width 31 height 12
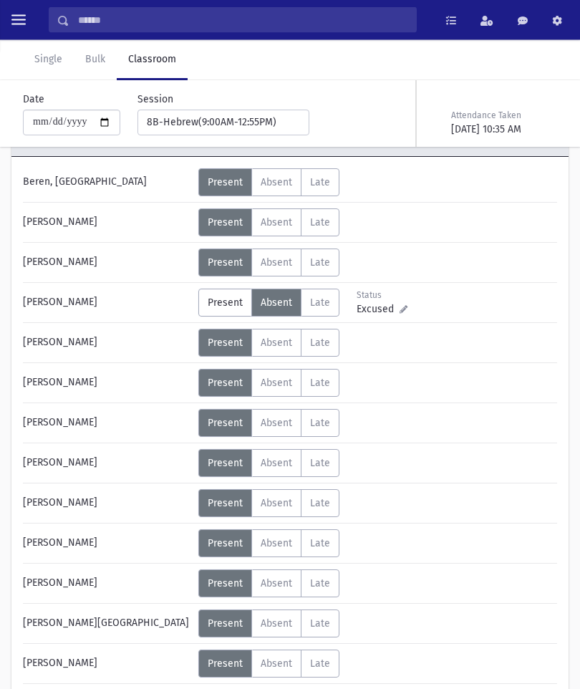
scroll to position [0, 0]
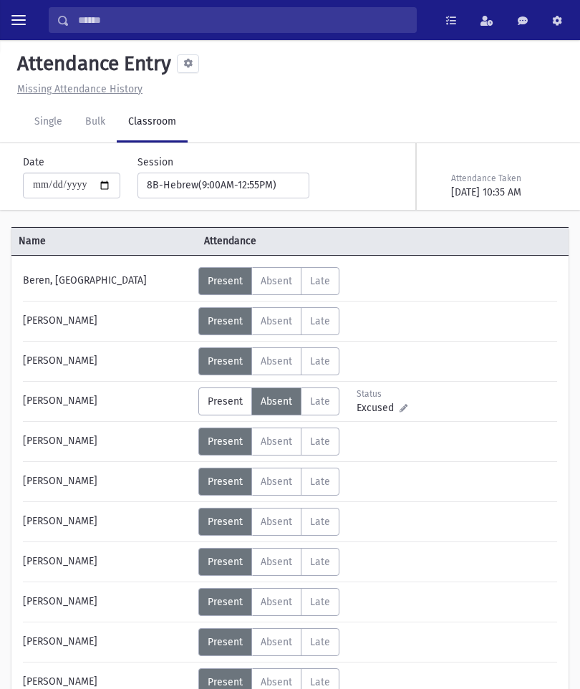
click at [236, 401] on span "Present" at bounding box center [225, 401] width 35 height 12
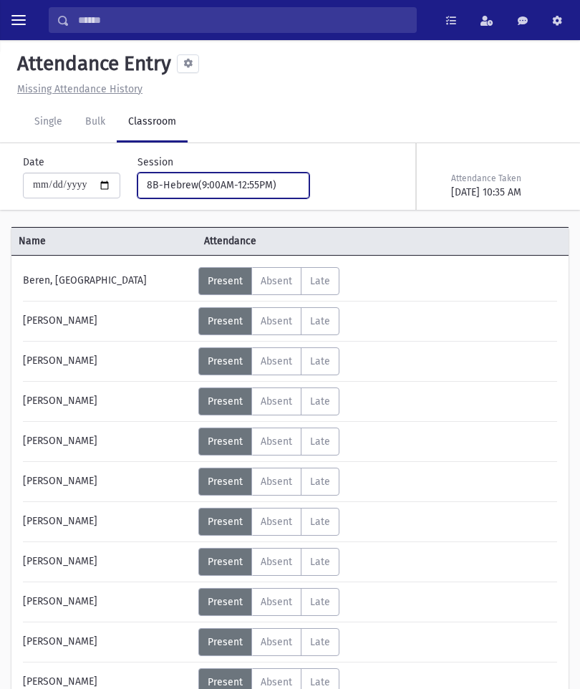
click at [246, 184] on div "8B-Hebrew(9:00AM-12:55PM)" at bounding box center [218, 185] width 142 height 15
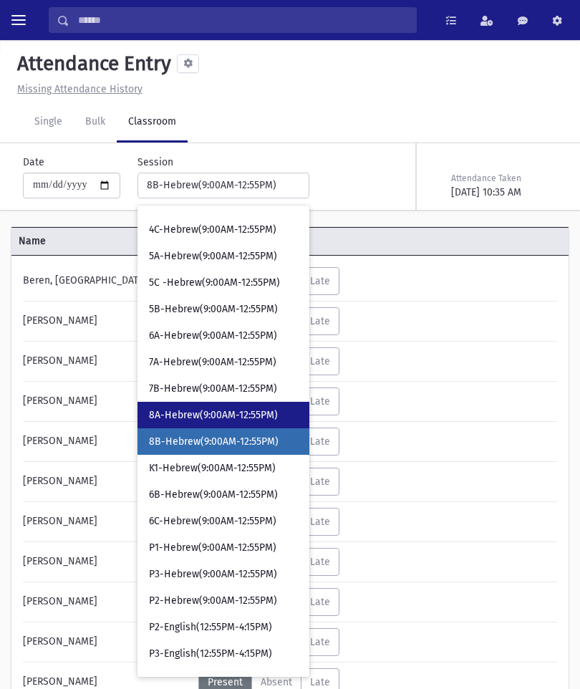
click at [229, 402] on link "8A-Hebrew(9:00AM-12:55PM)" at bounding box center [223, 415] width 172 height 26
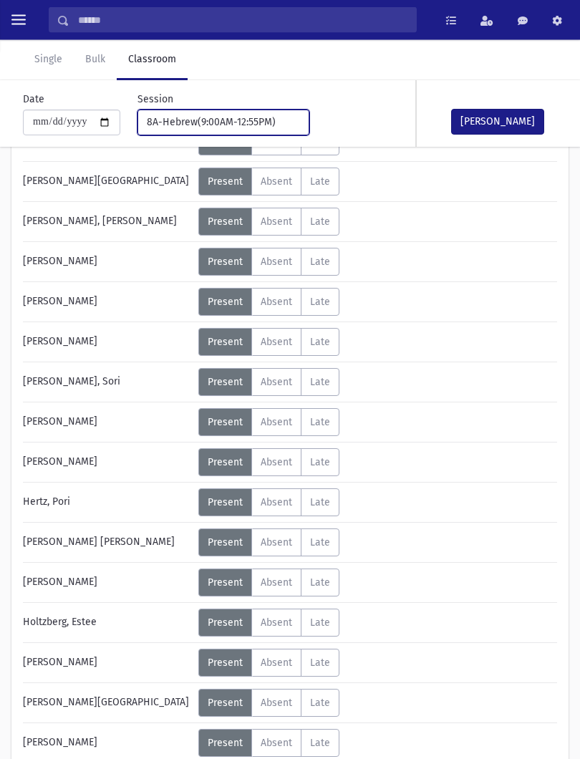
scroll to position [140, 0]
click at [285, 533] on label "Absent A" at bounding box center [276, 542] width 50 height 28
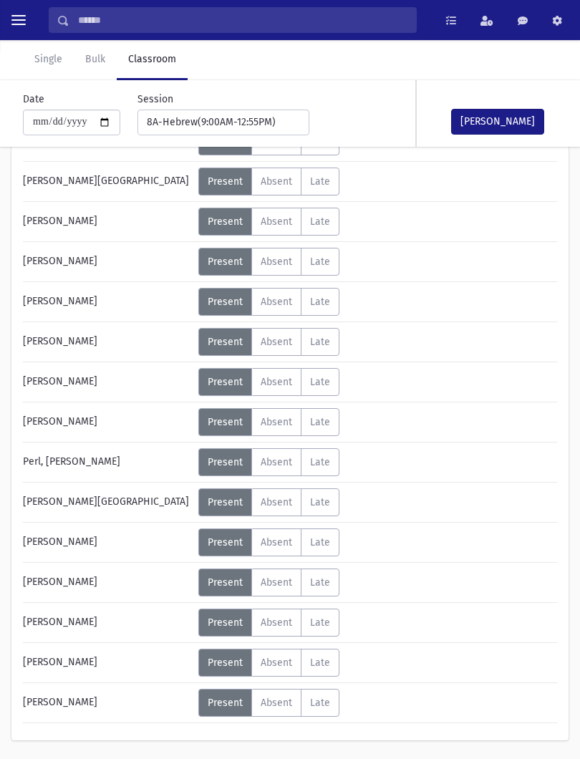
scroll to position [661, 0]
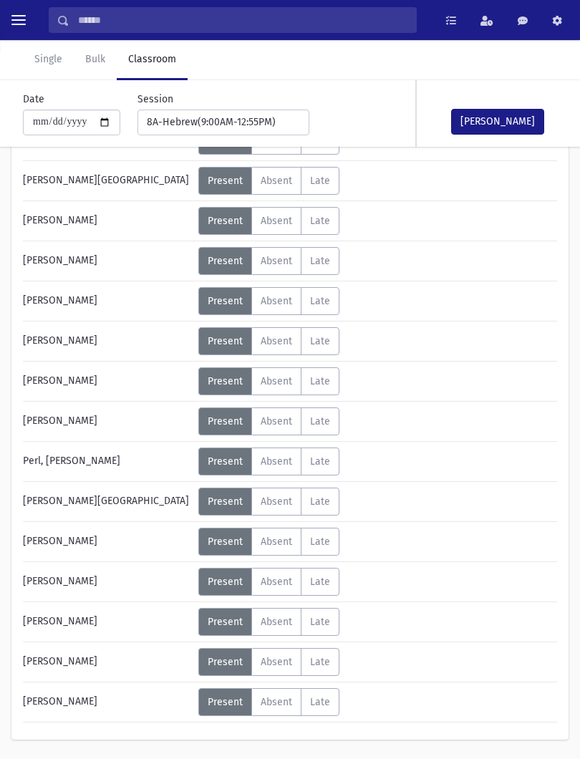
click at [285, 618] on span "Absent" at bounding box center [276, 622] width 31 height 12
click at [515, 119] on button "[PERSON_NAME]" at bounding box center [497, 122] width 93 height 26
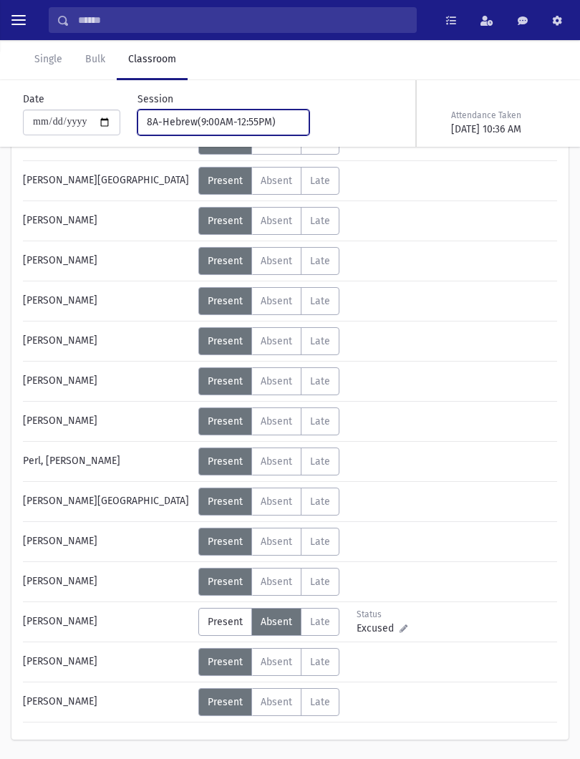
click at [256, 121] on div "8A-Hebrew(9:00AM-12:55PM)" at bounding box center [218, 122] width 142 height 15
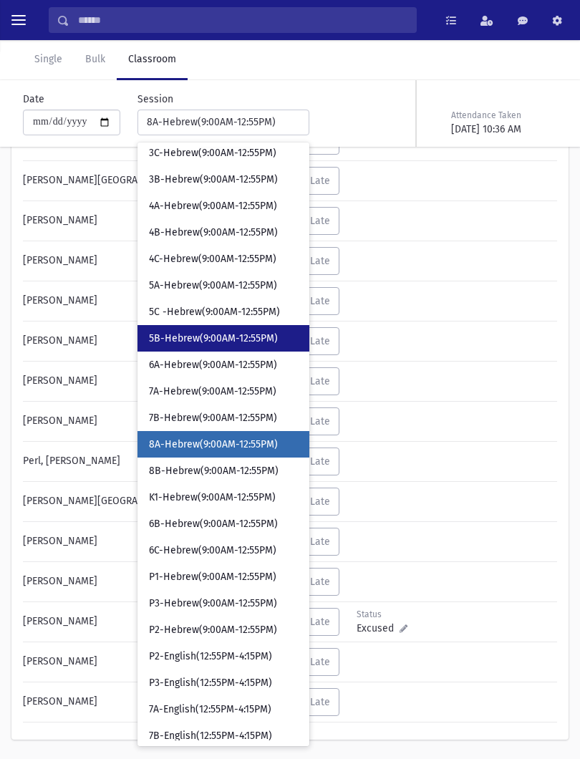
click at [197, 335] on span "5B-Hebrew(9:00AM-12:55PM)" at bounding box center [213, 338] width 129 height 14
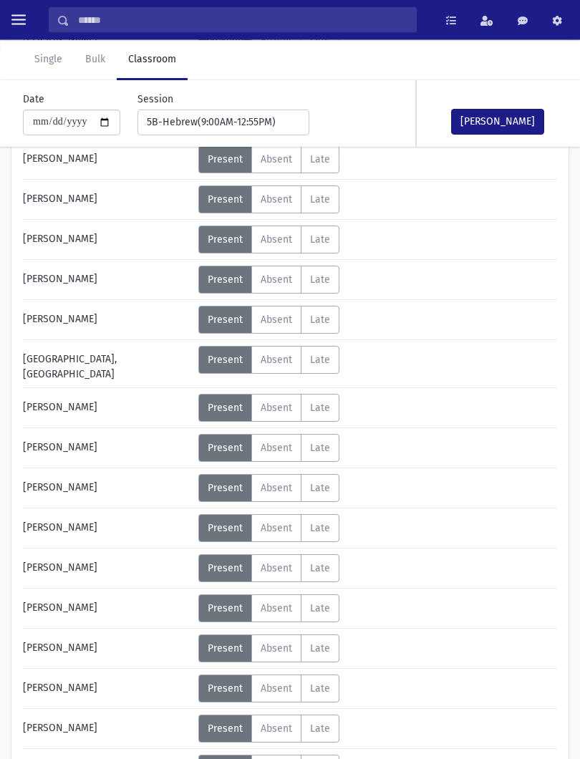
click at [284, 643] on span "Absent" at bounding box center [276, 649] width 31 height 12
click at [292, 682] on span "Absent" at bounding box center [276, 688] width 31 height 12
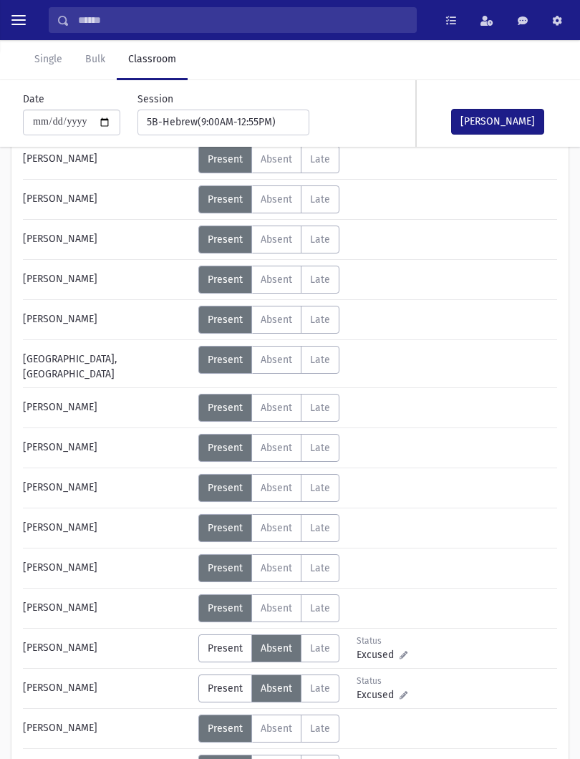
click at [493, 112] on button "[PERSON_NAME]" at bounding box center [497, 122] width 93 height 26
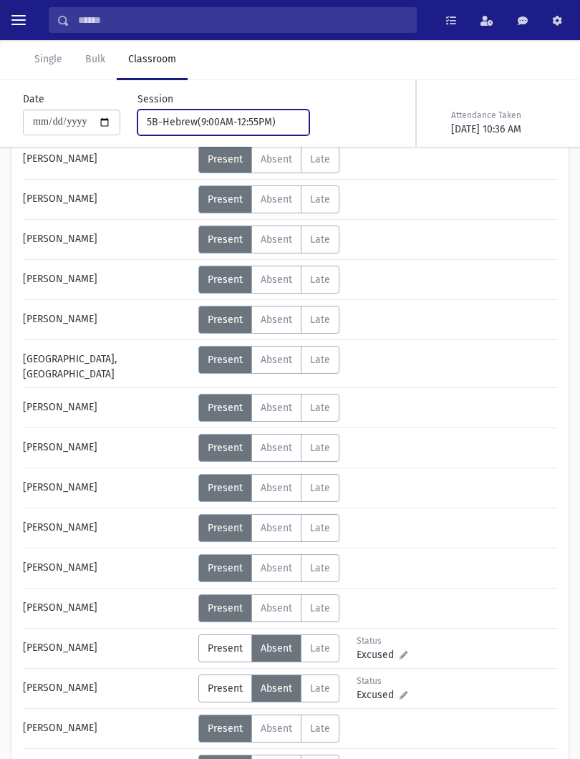
click at [248, 120] on div "5B-Hebrew(9:00AM-12:55PM)" at bounding box center [218, 122] width 142 height 15
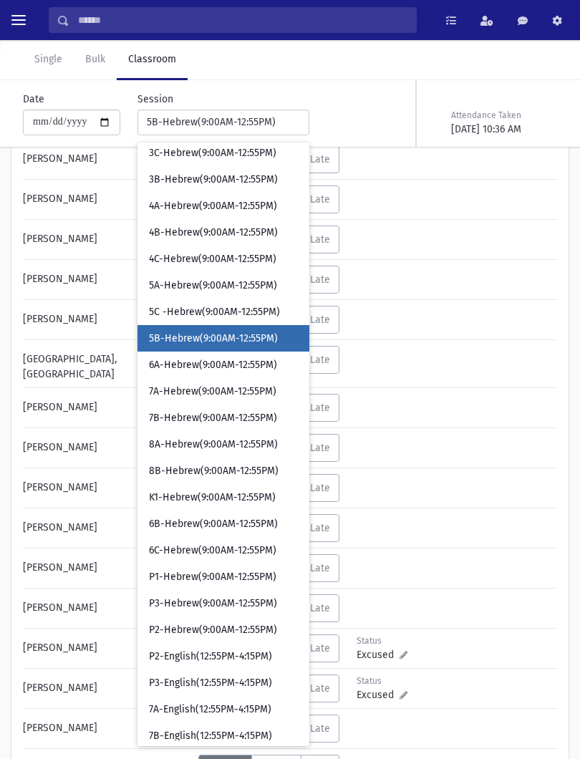
scroll to position [115, 0]
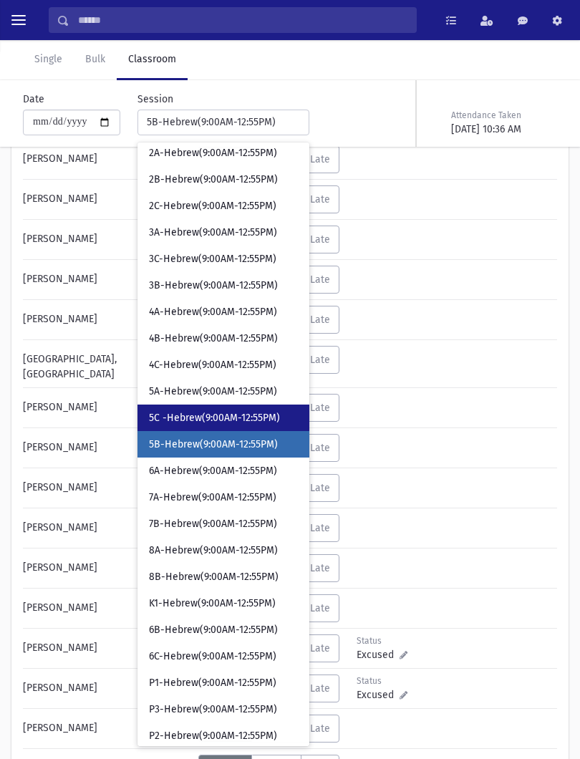
click at [224, 406] on link "5C -Hebrew(9:00AM-12:55PM)" at bounding box center [223, 417] width 172 height 26
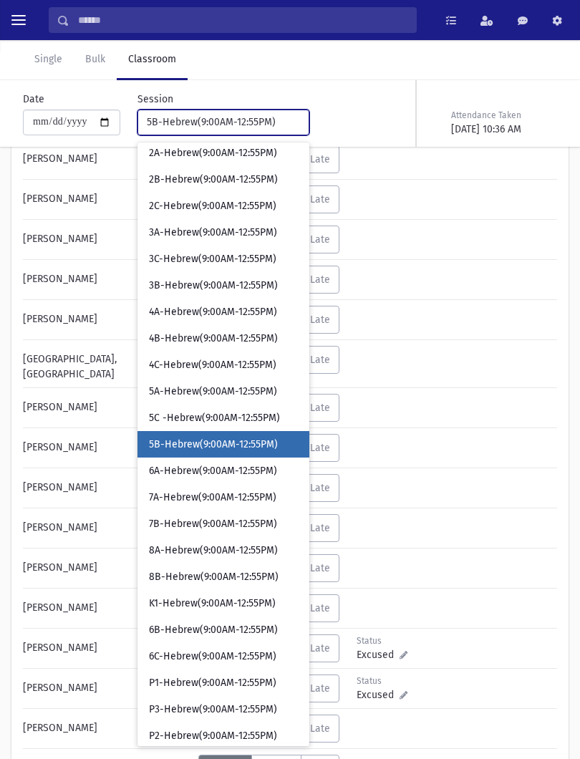
select select "****"
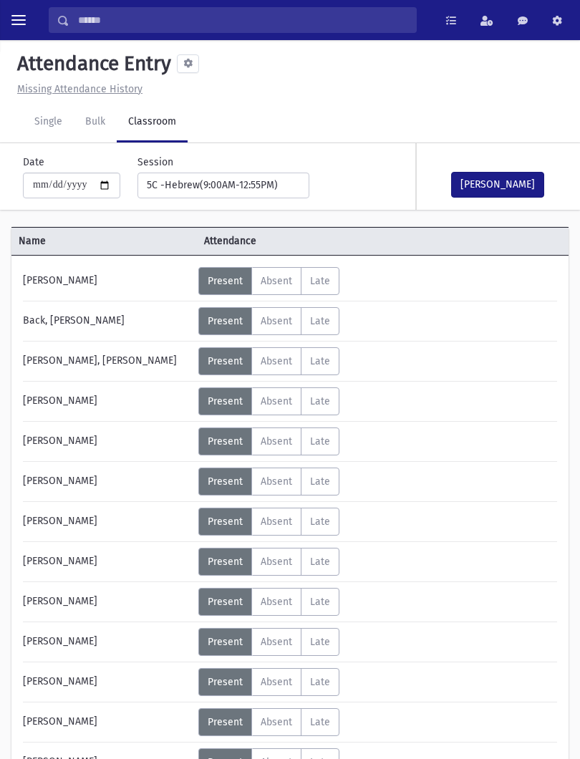
click at [500, 180] on button "[PERSON_NAME]" at bounding box center [497, 185] width 93 height 26
